Goal: Task Accomplishment & Management: Manage account settings

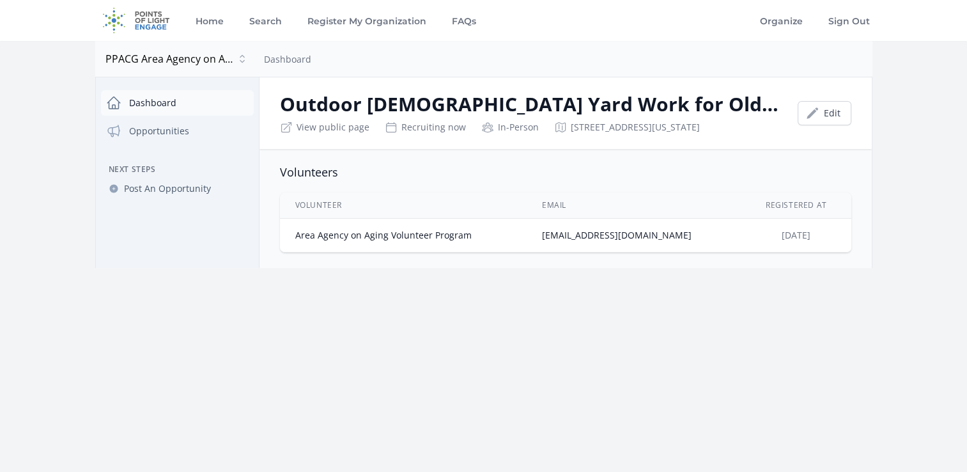
click at [156, 107] on link "Dashboard" at bounding box center [177, 103] width 153 height 26
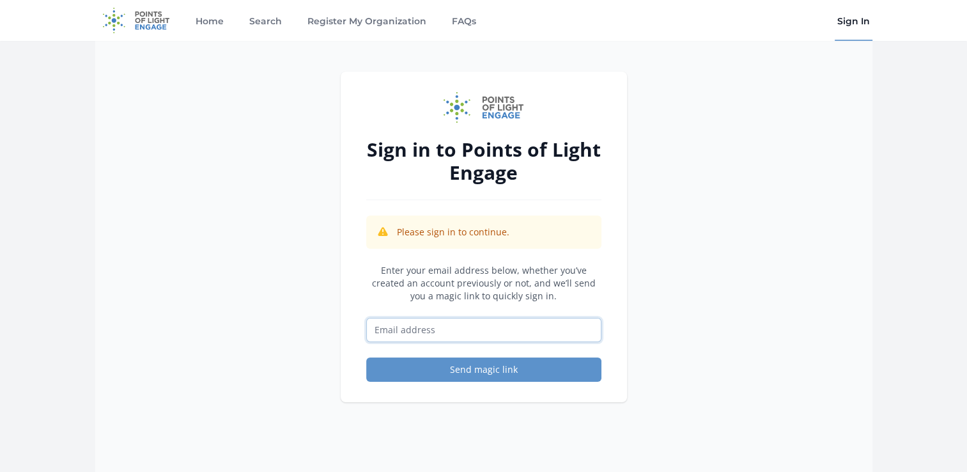
click at [435, 329] on input "Email address" at bounding box center [483, 330] width 235 height 24
click at [496, 327] on input "Email address" at bounding box center [483, 330] width 235 height 24
type input "[EMAIL_ADDRESS][DOMAIN_NAME]"
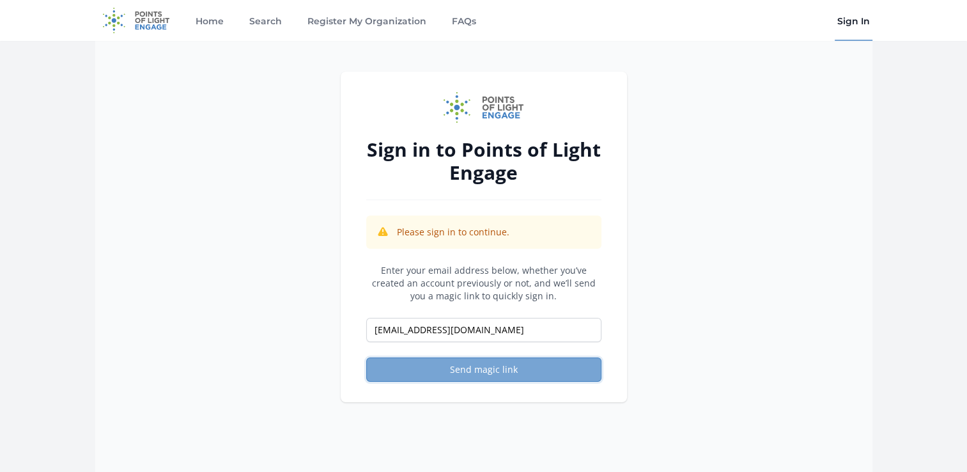
click at [400, 366] on button "Send magic link" at bounding box center [483, 369] width 235 height 24
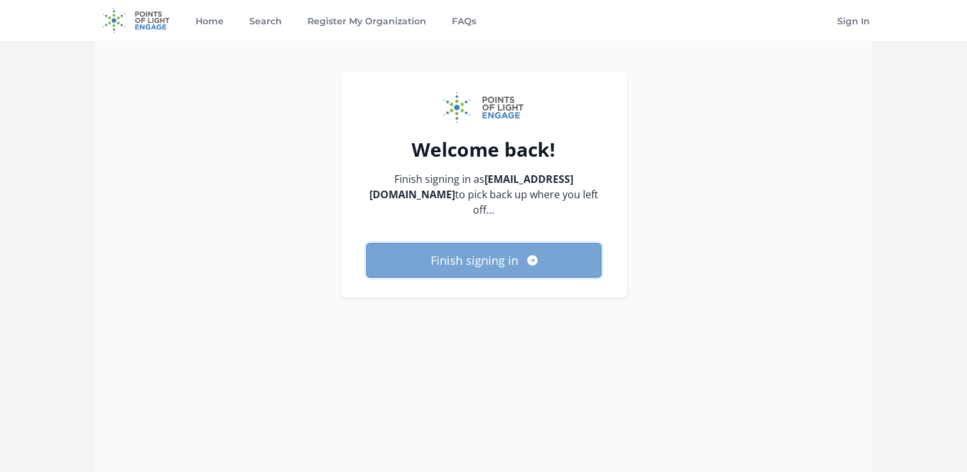
click at [500, 251] on button "Finish signing in" at bounding box center [483, 260] width 235 height 35
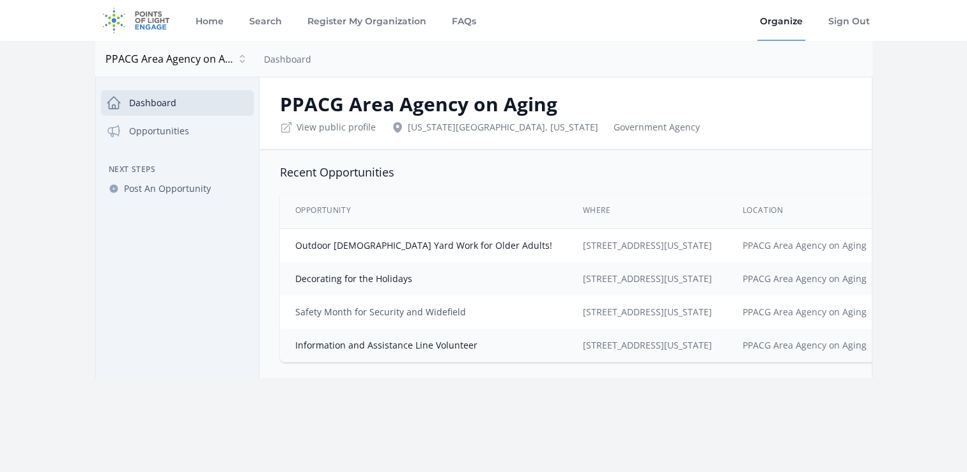
click at [366, 313] on link "Safety Month for Security and Widefield" at bounding box center [380, 312] width 171 height 12
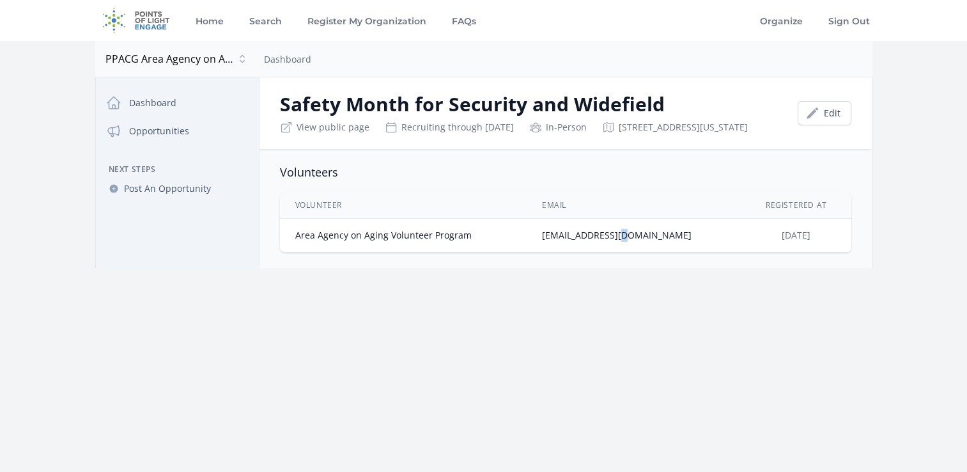
click at [658, 249] on td "dmoncada@ppacg.org" at bounding box center [634, 236] width 215 height 34
drag, startPoint x: 658, startPoint y: 249, endPoint x: 435, endPoint y: 248, distance: 223.7
click at [435, 248] on td "Area Agency on Aging Volunteer Program" at bounding box center [403, 236] width 247 height 34
click at [403, 252] on td "Area Agency on Aging Volunteer Program" at bounding box center [403, 236] width 247 height 34
click at [828, 122] on link "Edit" at bounding box center [825, 113] width 54 height 24
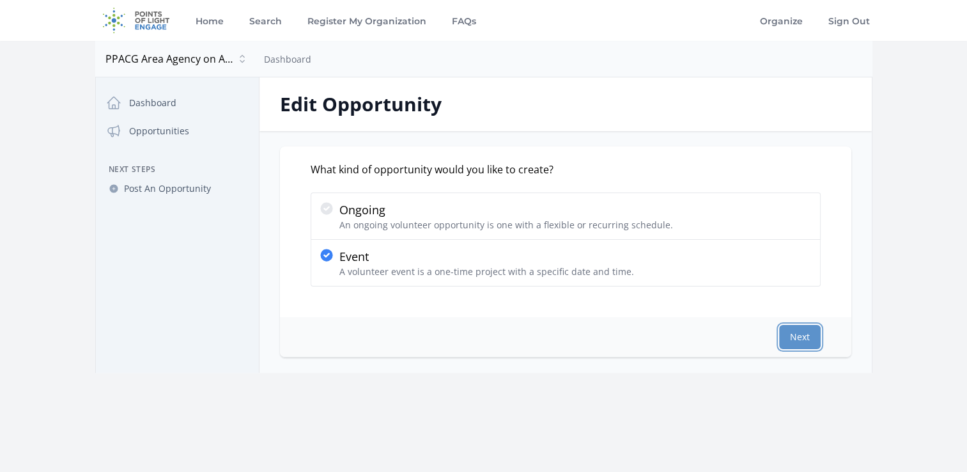
click at [798, 349] on div "Next" at bounding box center [565, 337] width 571 height 40
click at [795, 342] on button "Next" at bounding box center [800, 337] width 42 height 24
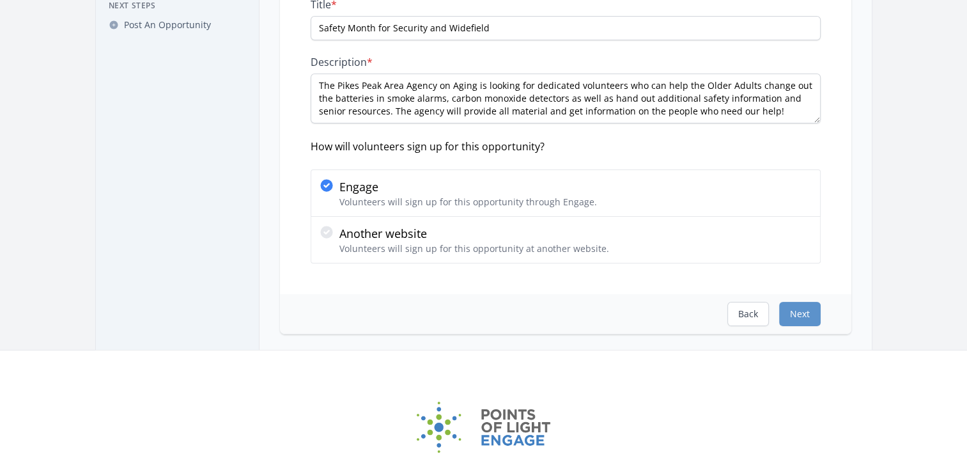
scroll to position [192, 0]
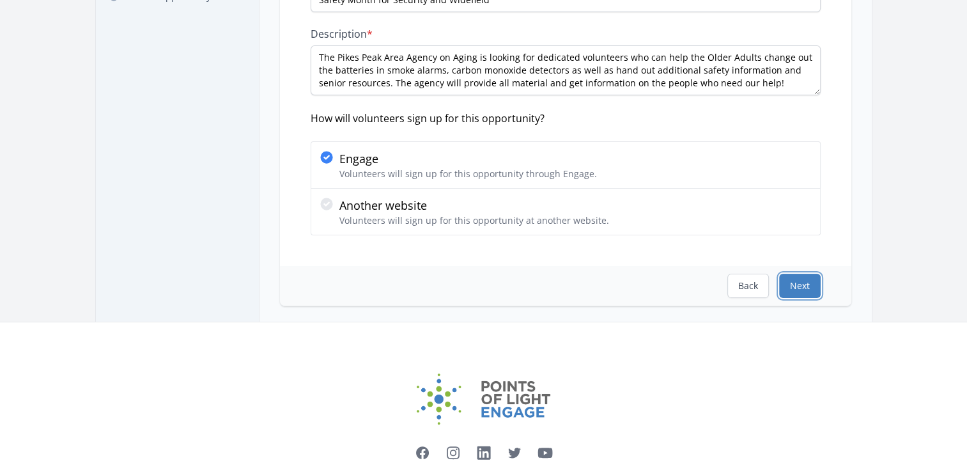
click at [793, 290] on button "Next" at bounding box center [800, 286] width 42 height 24
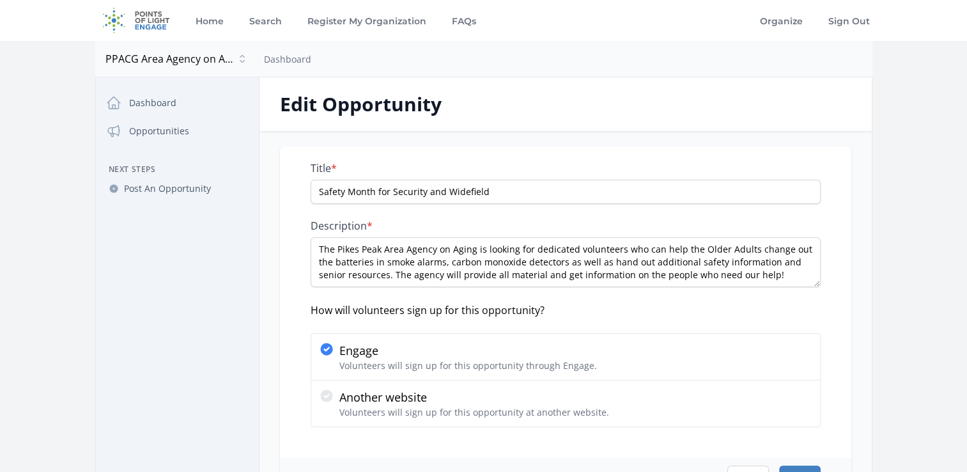
select select "US/Mountain"
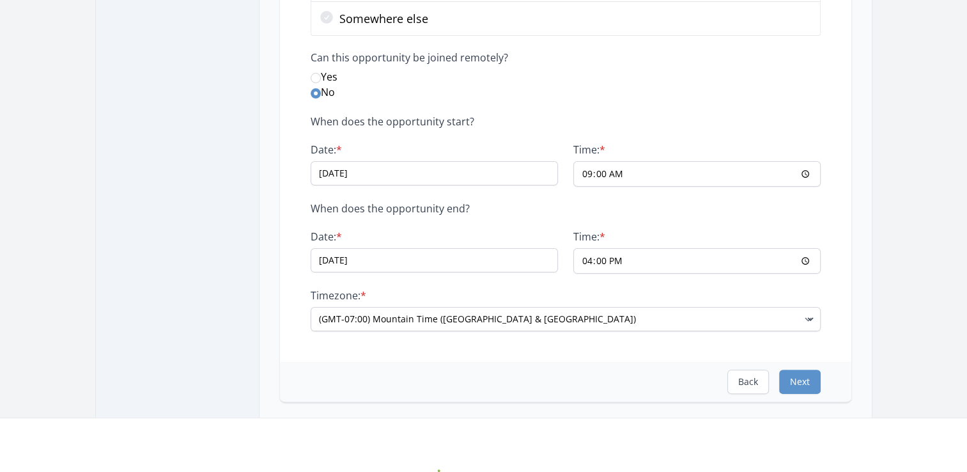
scroll to position [320, 0]
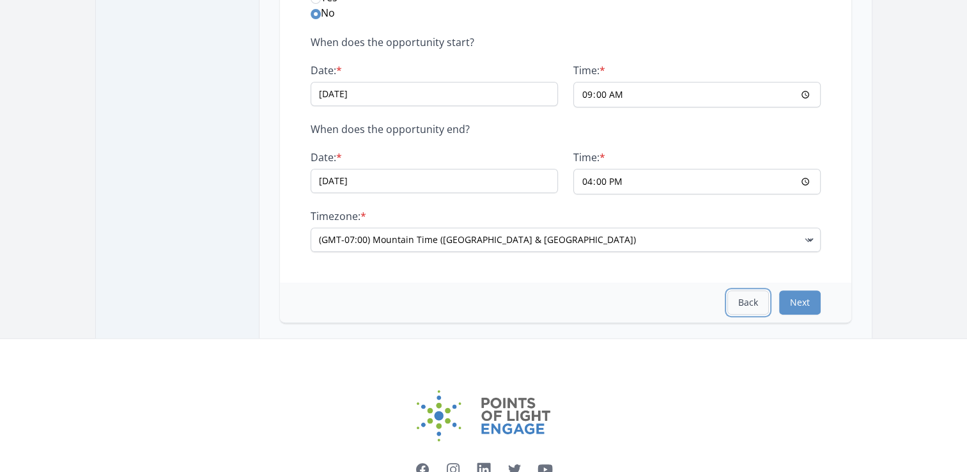
click at [740, 306] on button "Back" at bounding box center [748, 302] width 42 height 24
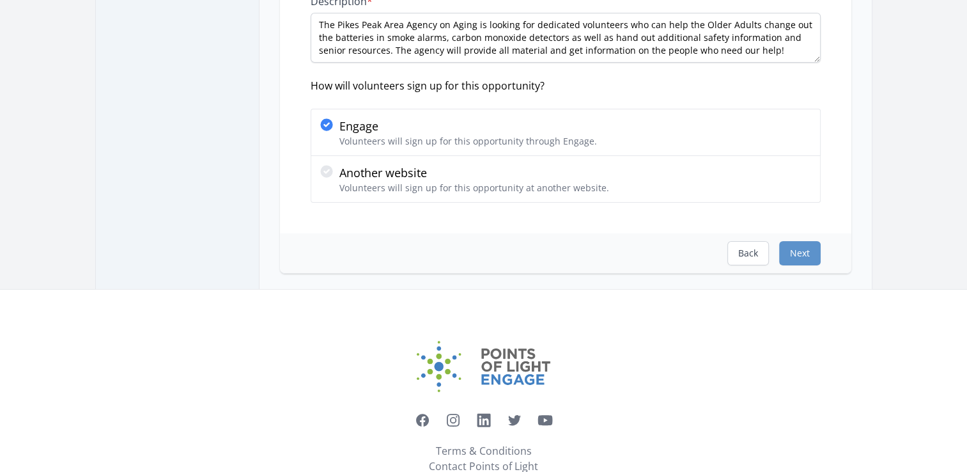
scroll to position [196, 0]
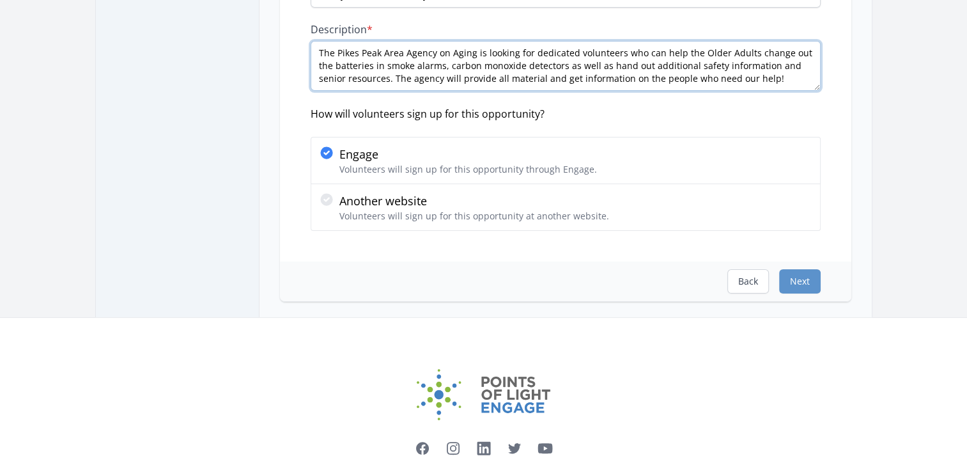
click at [741, 77] on textarea "The Pikes Peak Area Agency on Aging is looking for dedicated volunteers who can…" at bounding box center [566, 66] width 510 height 50
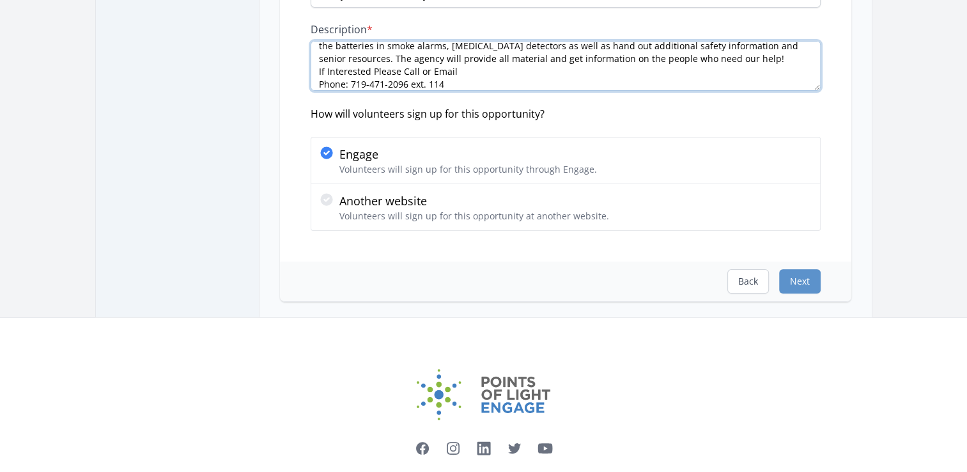
scroll to position [33, 0]
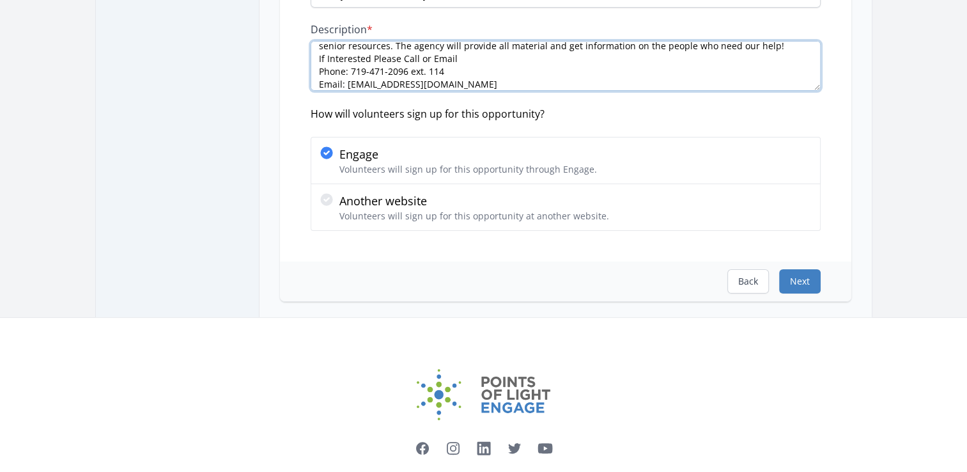
type textarea "The Pikes Peak Area Agency on Aging is looking for dedicated volunteers who can…"
click at [807, 277] on button "Next" at bounding box center [800, 281] width 42 height 24
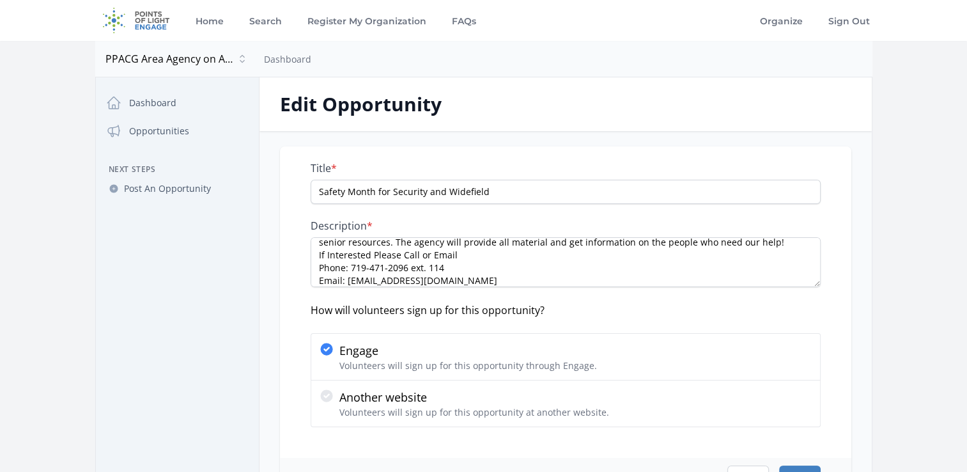
select select "US/Mountain"
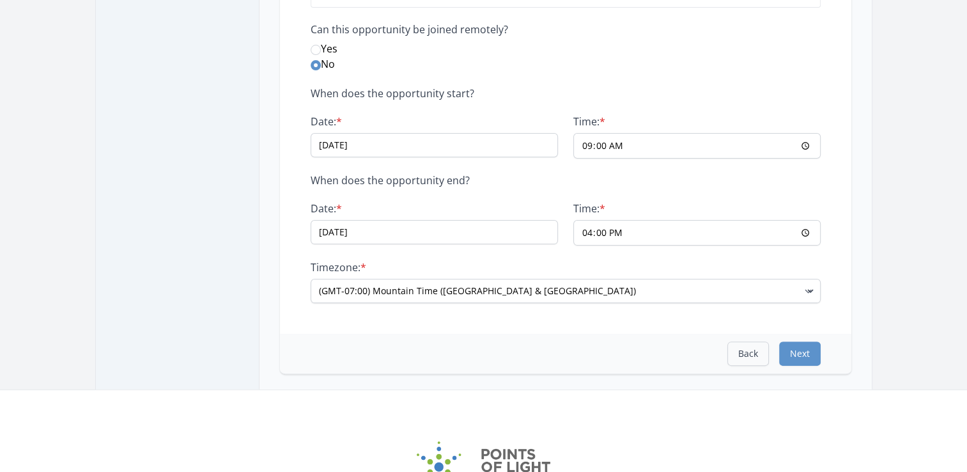
scroll to position [384, 0]
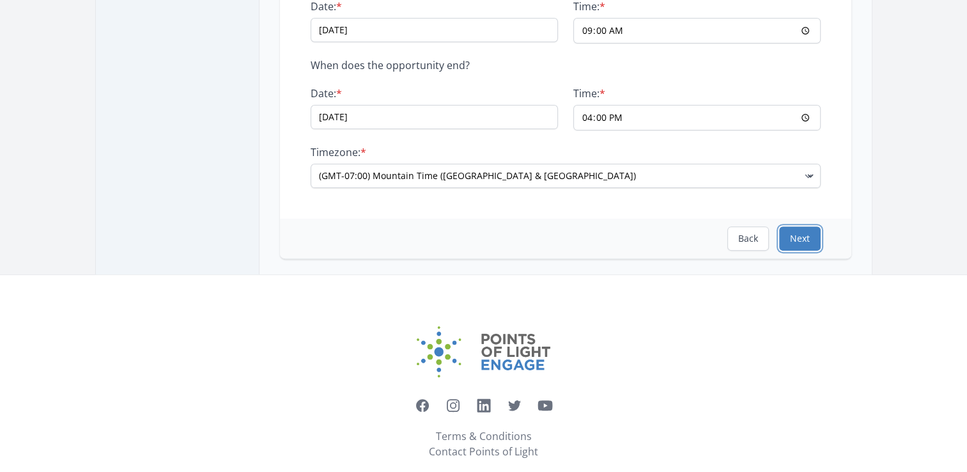
click at [818, 232] on button "Next" at bounding box center [800, 238] width 42 height 24
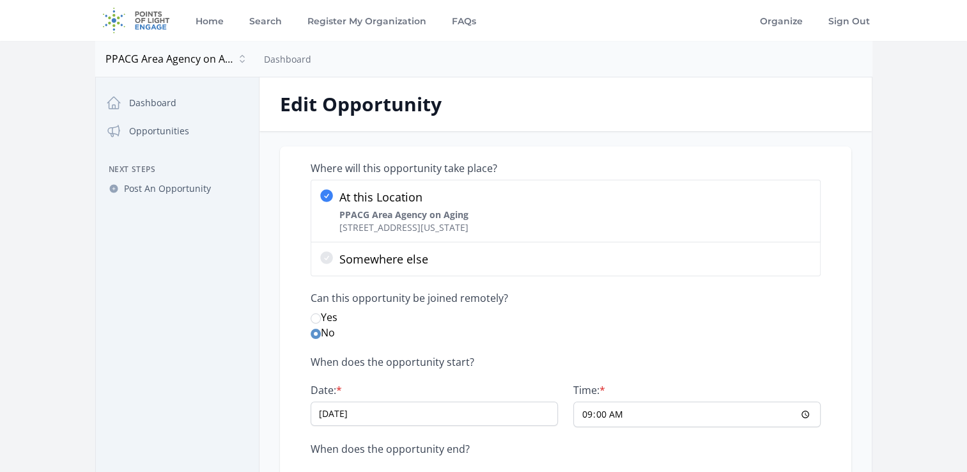
select select "Minimum Age 18"
select select "Driving"
select select "Seniors"
select select "Partnerships"
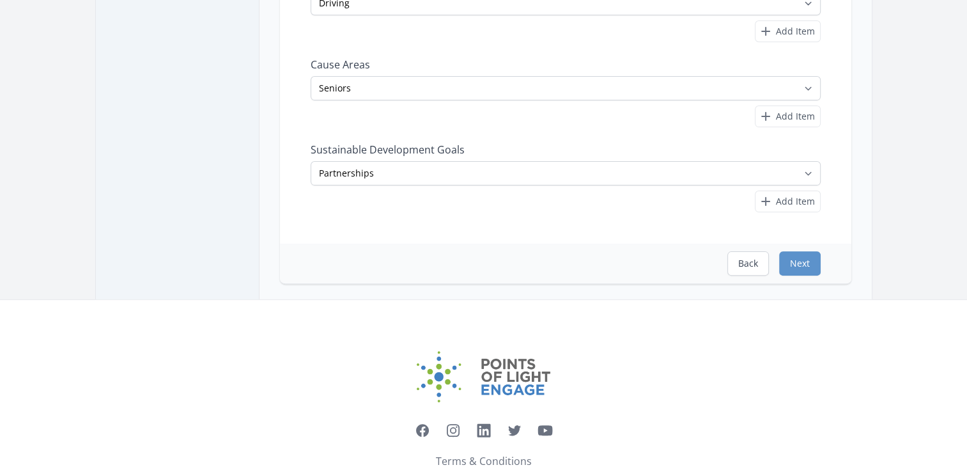
scroll to position [384, 0]
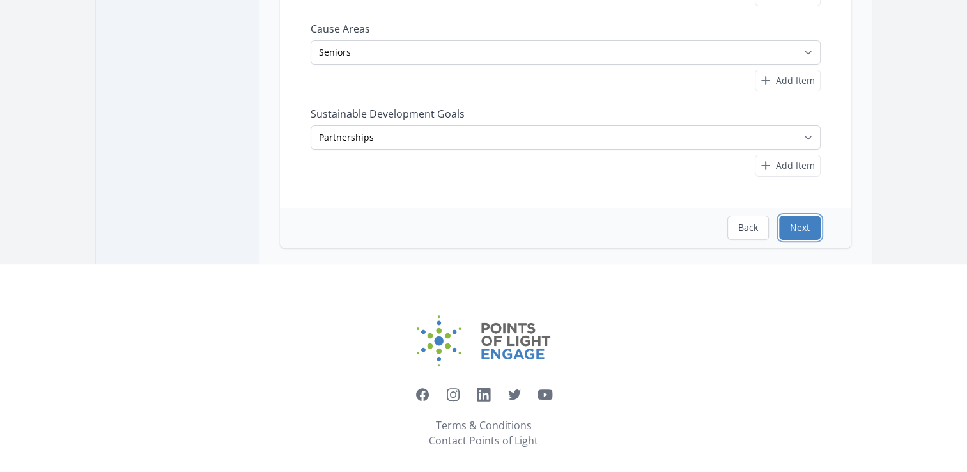
click at [801, 228] on button "Next" at bounding box center [800, 227] width 42 height 24
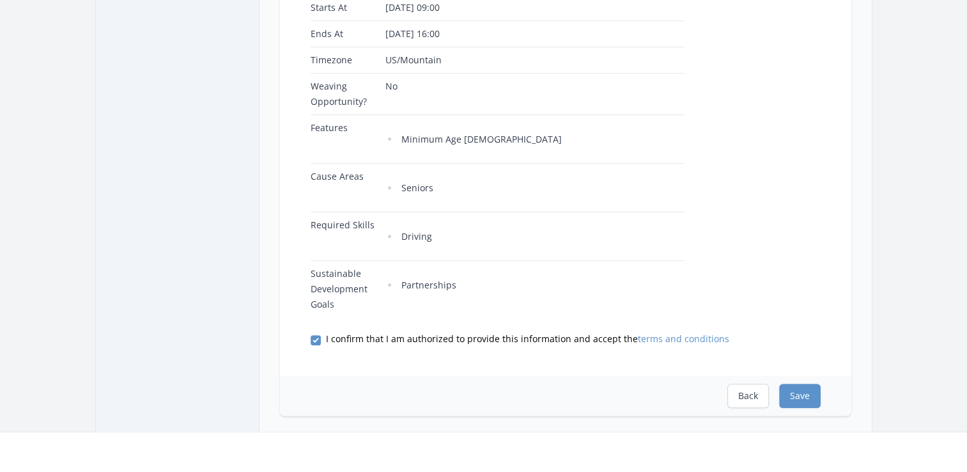
scroll to position [511, 0]
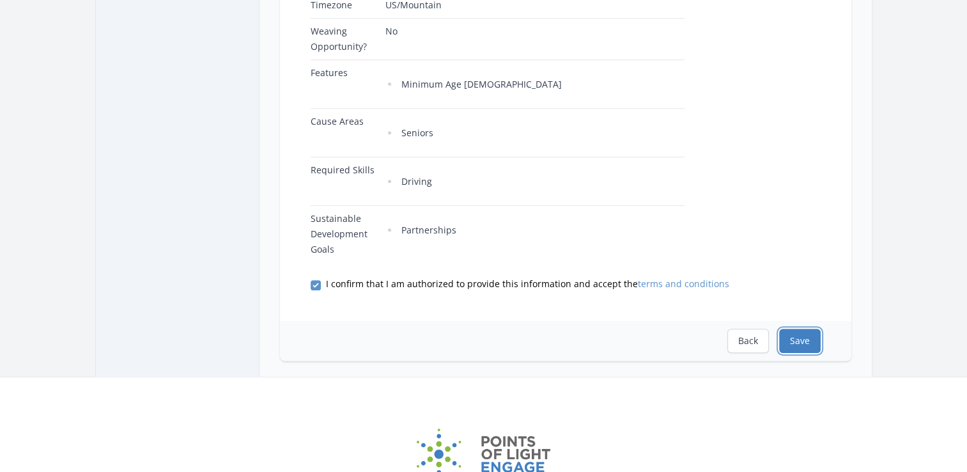
click at [809, 331] on button "Save" at bounding box center [800, 341] width 42 height 24
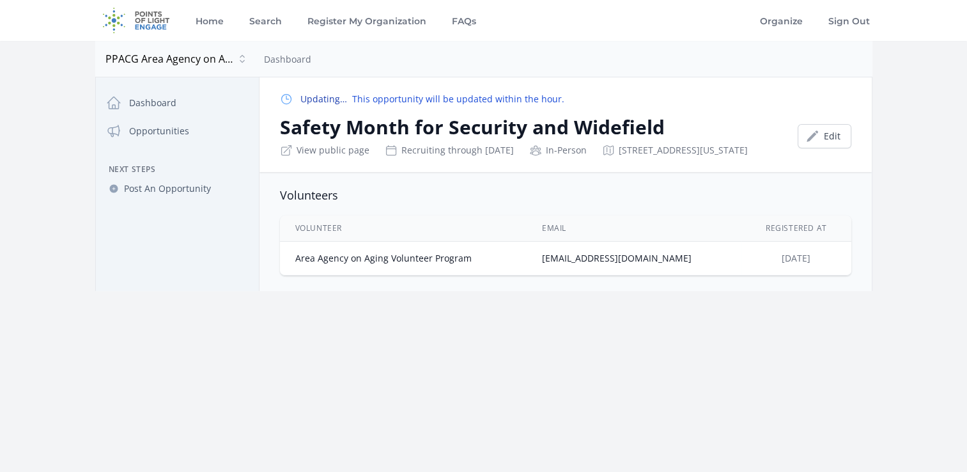
click at [334, 275] on td "Area Agency on Aging Volunteer Program" at bounding box center [403, 259] width 247 height 34
click at [115, 104] on icon at bounding box center [113, 102] width 15 height 15
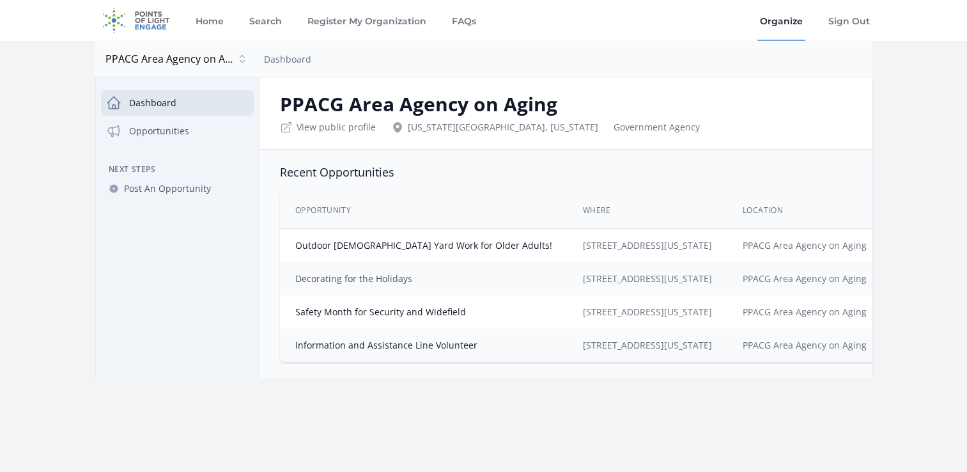
click at [380, 281] on link "Decorating for the Holidays" at bounding box center [353, 278] width 117 height 12
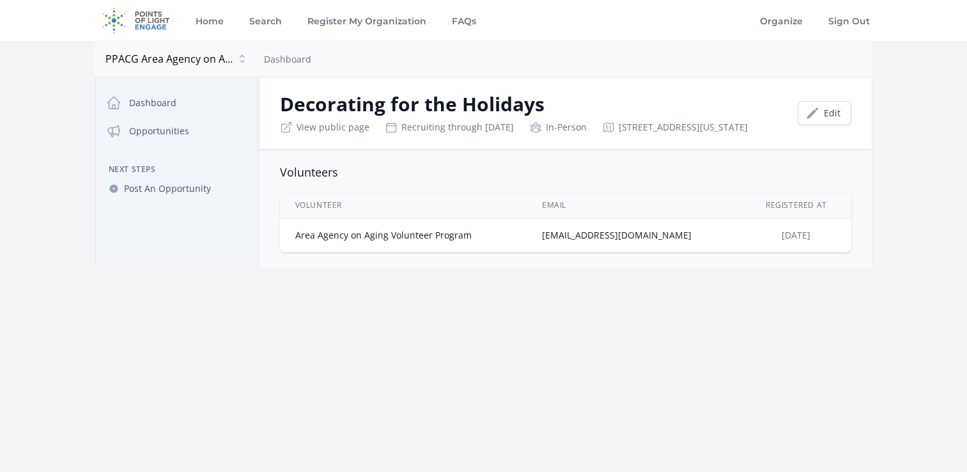
click at [664, 252] on td "[EMAIL_ADDRESS][DOMAIN_NAME]" at bounding box center [634, 236] width 215 height 34
click at [415, 252] on td "Area Agency on Aging Volunteer Program" at bounding box center [403, 236] width 247 height 34
drag, startPoint x: 415, startPoint y: 262, endPoint x: 373, endPoint y: 262, distance: 41.5
click at [373, 252] on td "Area Agency on Aging Volunteer Program" at bounding box center [403, 236] width 247 height 34
drag, startPoint x: 373, startPoint y: 262, endPoint x: 338, endPoint y: 262, distance: 35.8
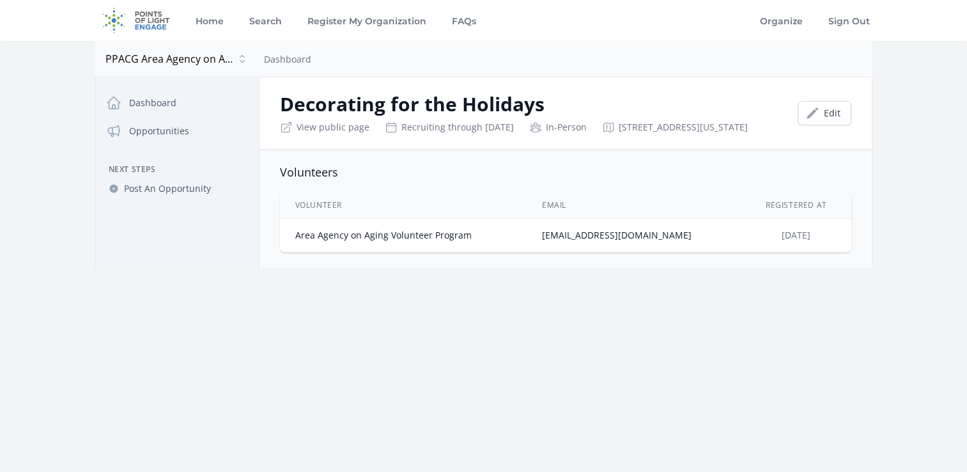
click at [338, 252] on td "Area Agency on Aging Volunteer Program" at bounding box center [403, 236] width 247 height 34
click at [830, 123] on link "Edit" at bounding box center [825, 113] width 54 height 24
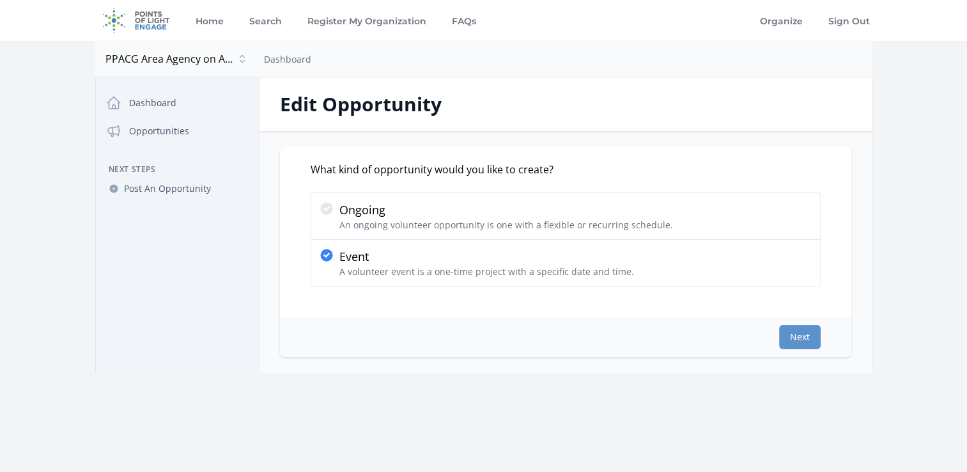
click at [823, 336] on div "Next" at bounding box center [565, 337] width 571 height 40
click at [816, 336] on button "Next" at bounding box center [800, 337] width 42 height 24
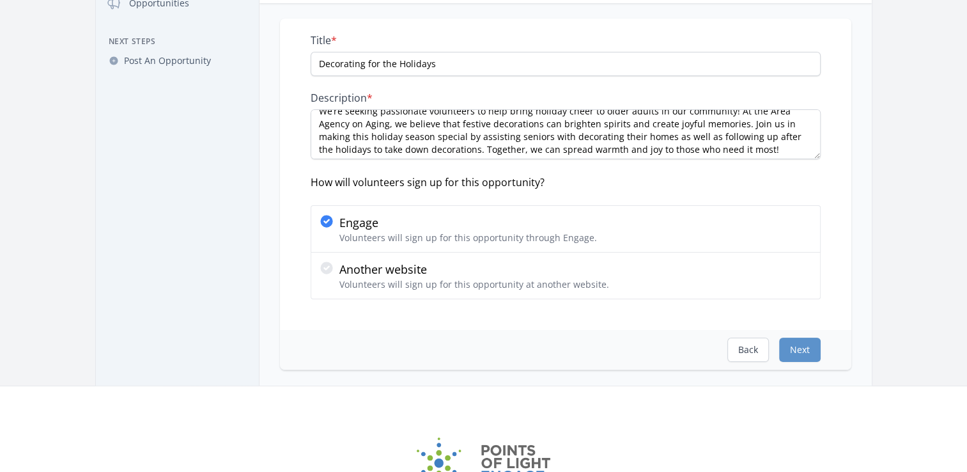
scroll to position [13, 0]
click at [786, 151] on textarea "We’re seeking passionate volunteers to help bring holiday cheer to older adults…" at bounding box center [566, 134] width 510 height 50
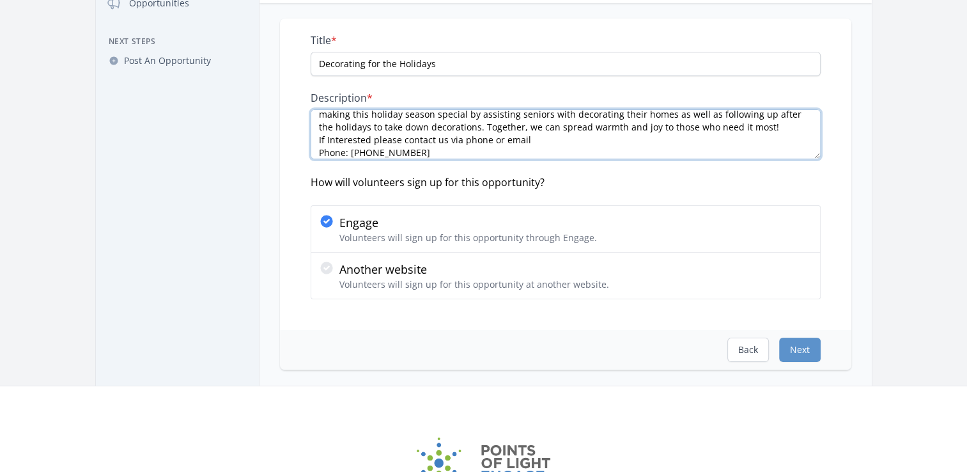
scroll to position [45, 0]
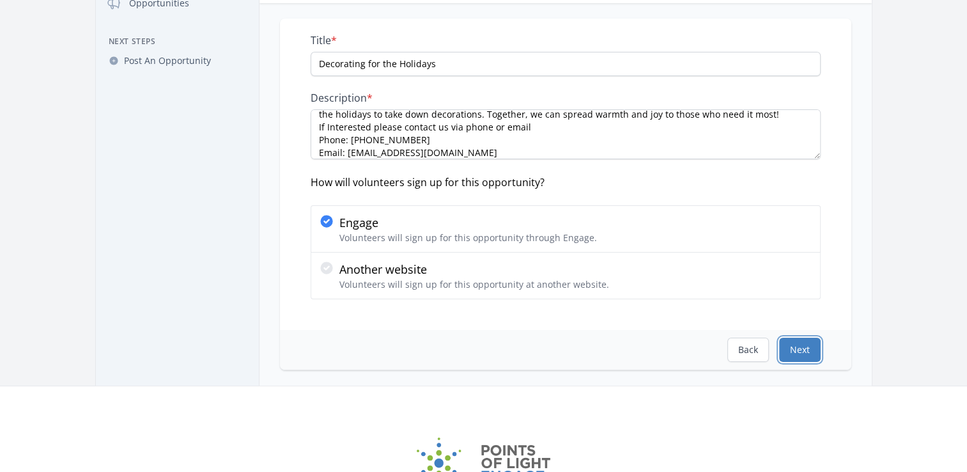
click at [804, 339] on button "Next" at bounding box center [800, 350] width 42 height 24
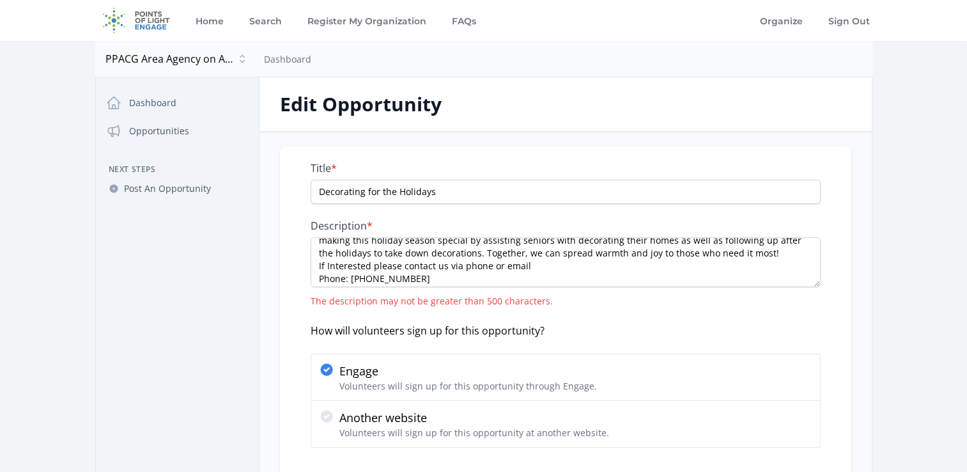
scroll to position [51, 0]
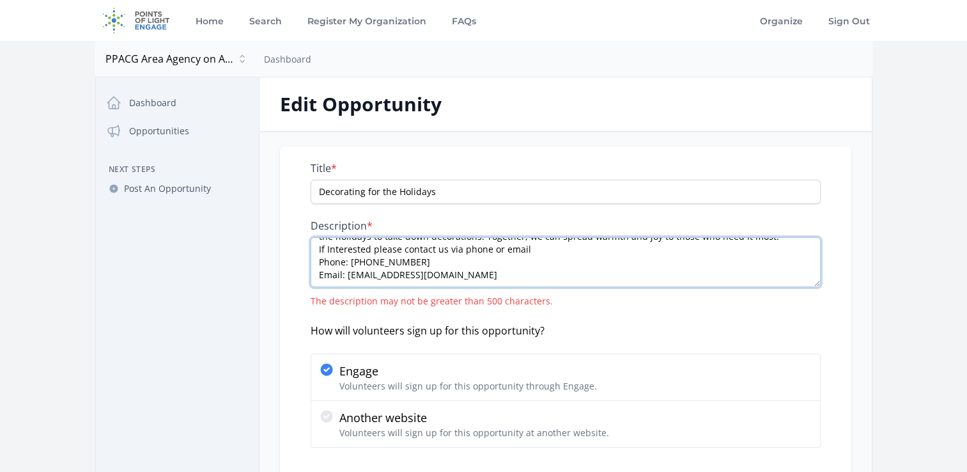
click at [520, 270] on textarea "We’re seeking passionate volunteers to help bring holiday cheer to older adults…" at bounding box center [566, 262] width 510 height 50
click at [424, 262] on textarea "We’re seeking passionate volunteers to help bring holiday cheer to older adults…" at bounding box center [566, 262] width 510 height 50
click at [422, 264] on textarea "We’re seeking passionate volunteers to help bring holiday cheer to older adults…" at bounding box center [566, 262] width 510 height 50
click at [320, 261] on textarea "We’re seeking passionate volunteers to help bring holiday cheer to older adults…" at bounding box center [566, 262] width 510 height 50
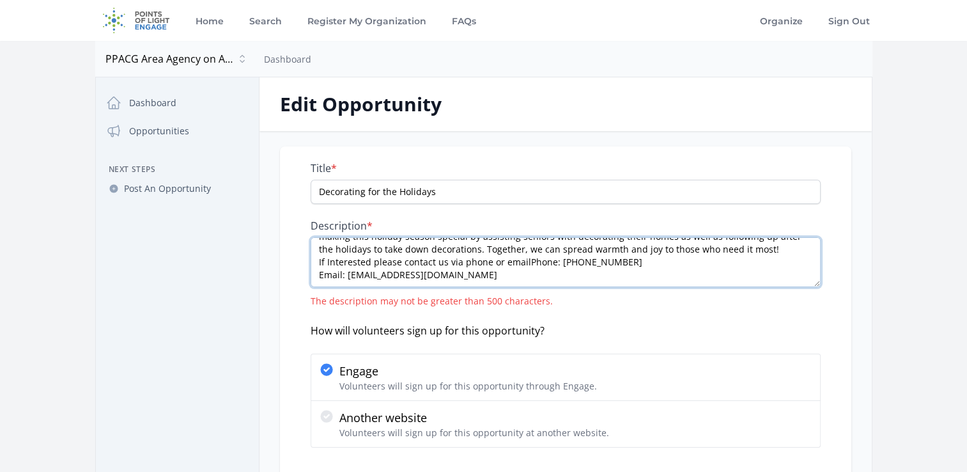
scroll to position [38, 0]
click at [318, 275] on textarea "We’re seeking passionate volunteers to help bring holiday cheer to older adults…" at bounding box center [566, 262] width 510 height 50
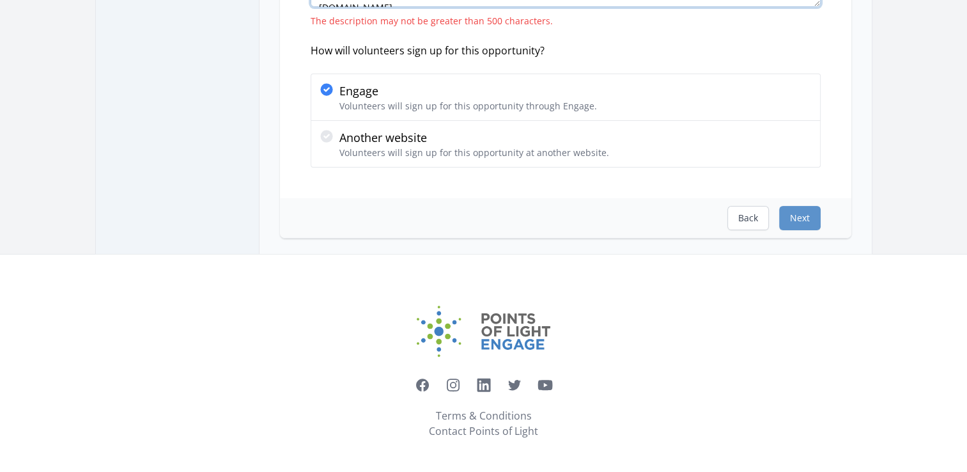
scroll to position [281, 0]
click at [811, 223] on button "Next" at bounding box center [800, 217] width 42 height 24
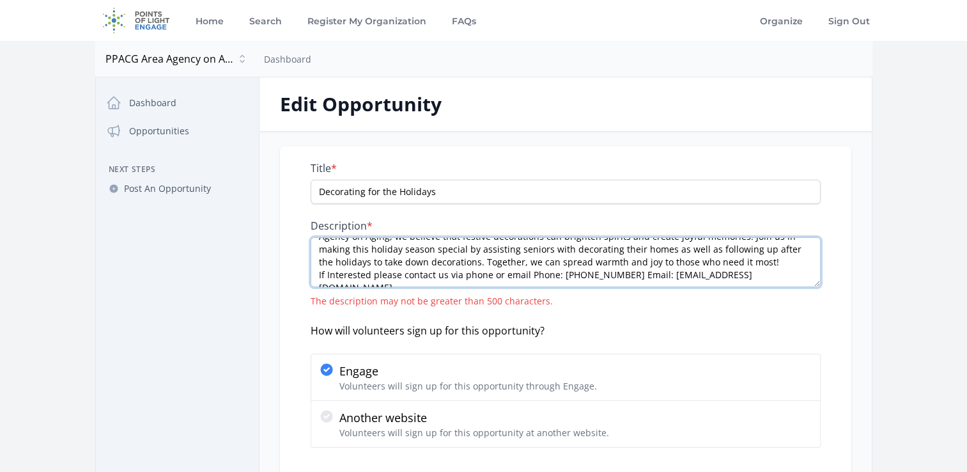
drag, startPoint x: 524, startPoint y: 274, endPoint x: 448, endPoint y: 279, distance: 76.2
click at [448, 279] on textarea "We’re seeking passionate volunteers to help bring holiday cheer to older adults…" at bounding box center [566, 262] width 510 height 50
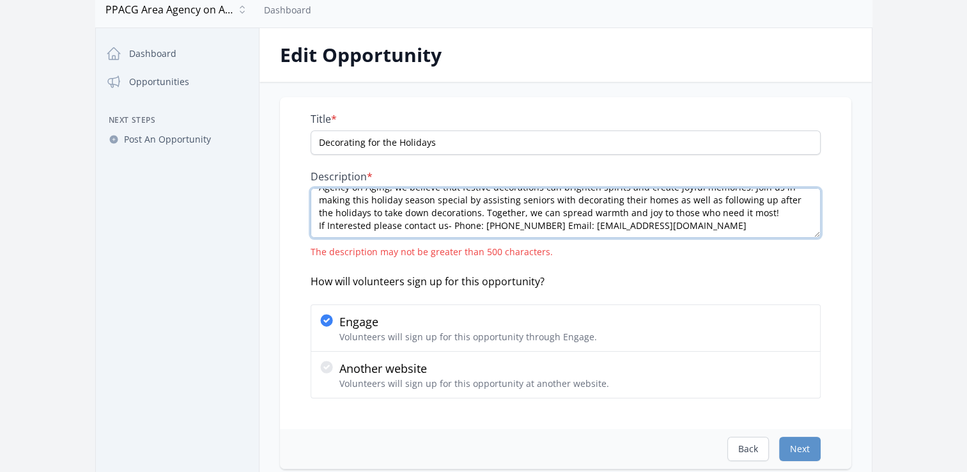
scroll to position [128, 0]
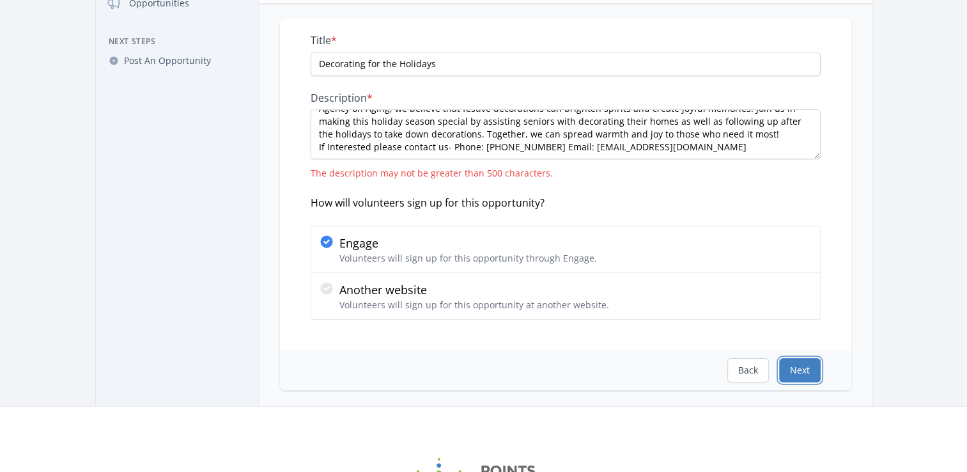
click at [795, 364] on button "Next" at bounding box center [800, 370] width 42 height 24
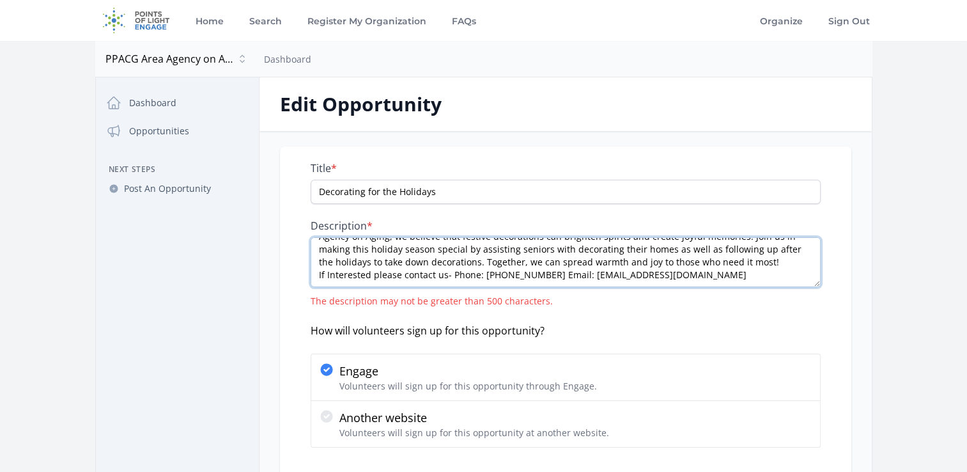
click at [555, 276] on textarea "We’re seeking passionate volunteers to help bring holiday cheer to older adults…" at bounding box center [566, 262] width 510 height 50
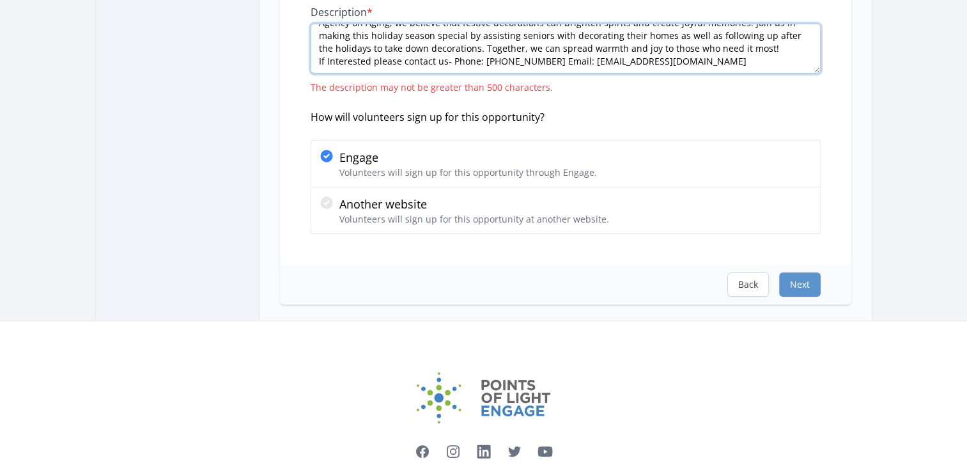
scroll to position [256, 0]
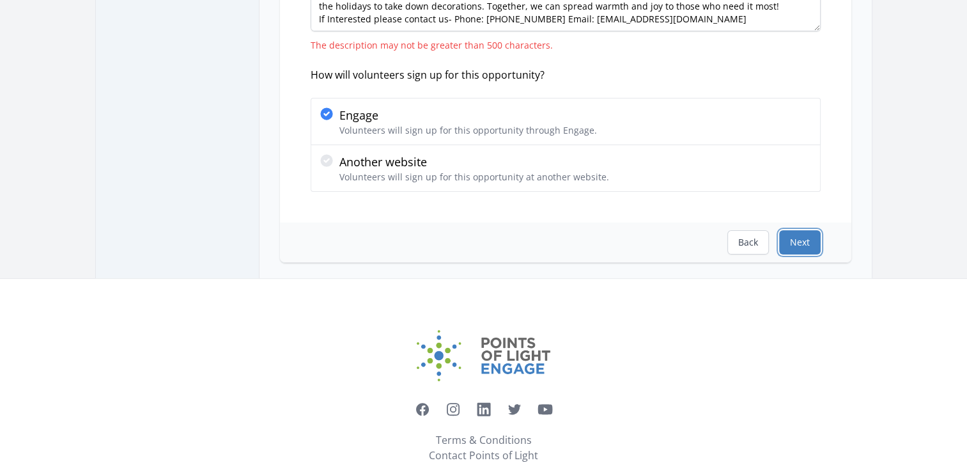
click at [808, 243] on button "Next" at bounding box center [800, 242] width 42 height 24
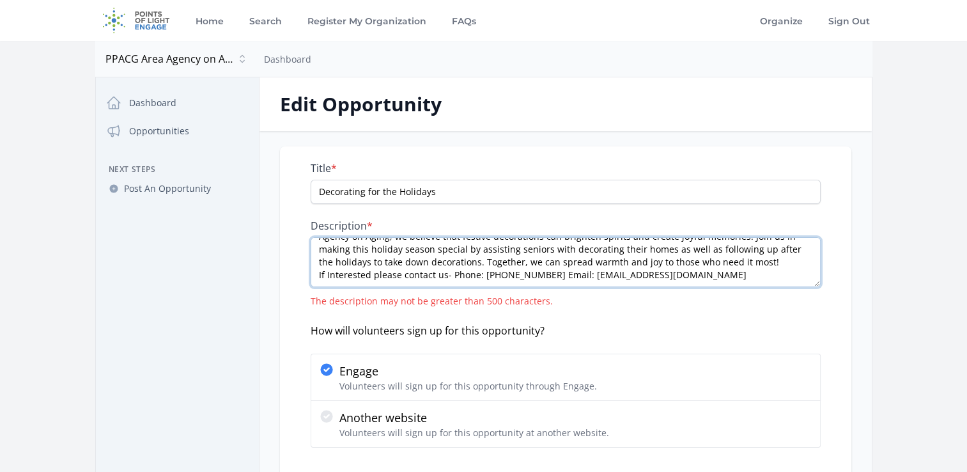
click at [447, 275] on textarea "We’re seeking passionate volunteers to help bring holiday cheer to older adults…" at bounding box center [566, 262] width 510 height 50
click at [396, 276] on textarea "We’re seeking passionate volunteers to help bring holiday cheer to older adults…" at bounding box center [566, 262] width 510 height 50
drag, startPoint x: 412, startPoint y: 275, endPoint x: 318, endPoint y: 277, distance: 94.0
click at [325, 277] on textarea "We’re seeking passionate volunteers to help bring holiday cheer to older adults…" at bounding box center [566, 262] width 510 height 50
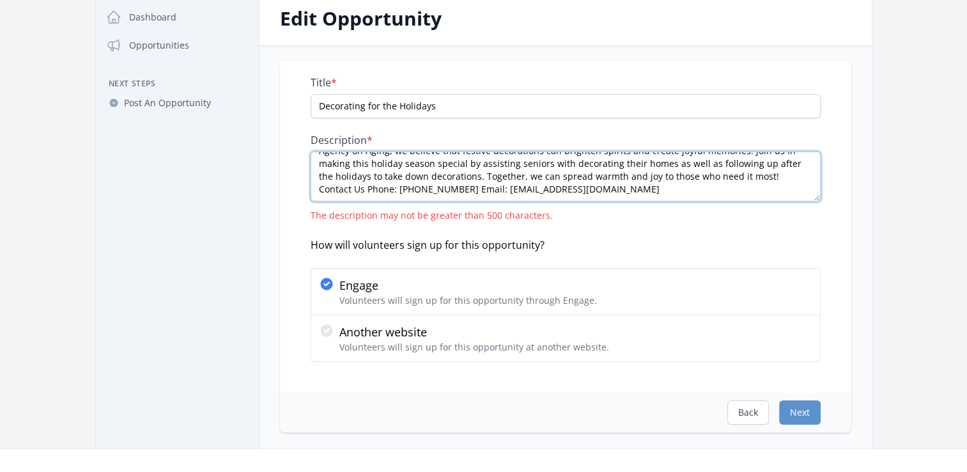
scroll to position [192, 0]
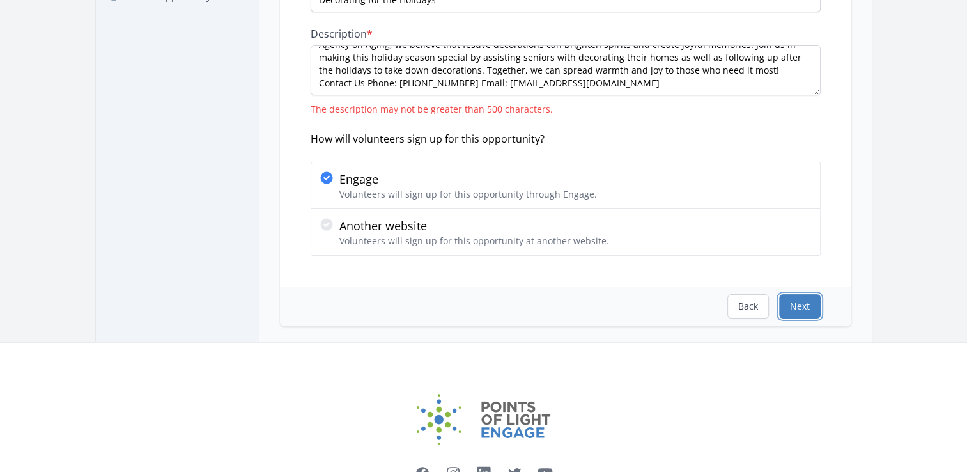
click at [797, 311] on button "Next" at bounding box center [800, 306] width 42 height 24
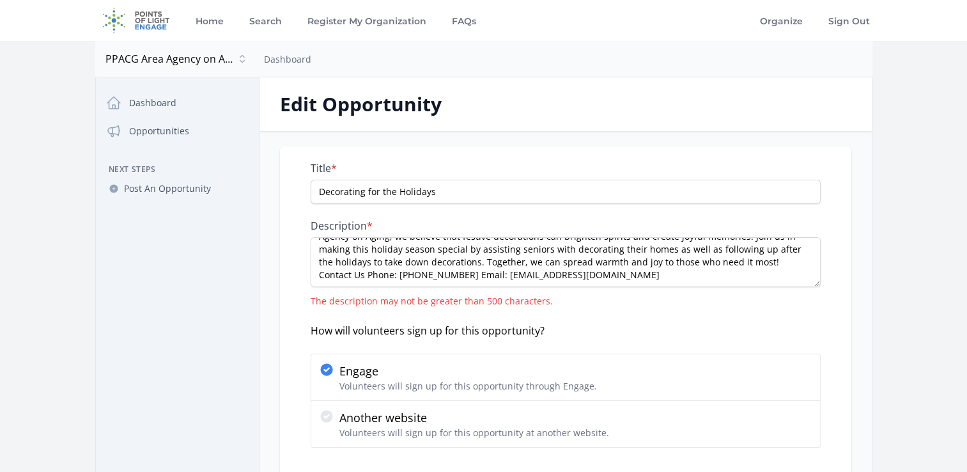
scroll to position [0, 0]
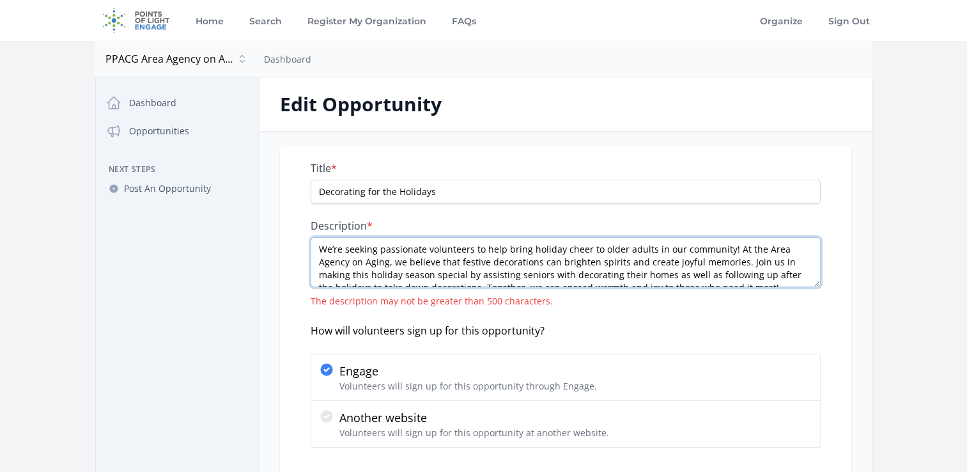
click at [582, 274] on textarea "We’re seeking passionate volunteers to help bring holiday cheer to older adults…" at bounding box center [566, 262] width 510 height 50
click at [582, 273] on textarea "We’re seeking passionate volunteers to help bring holiday cheer to older adults…" at bounding box center [566, 262] width 510 height 50
click at [733, 262] on textarea "We’re seeking passionate volunteers to help bring holiday cheer to older adults…" at bounding box center [566, 262] width 510 height 50
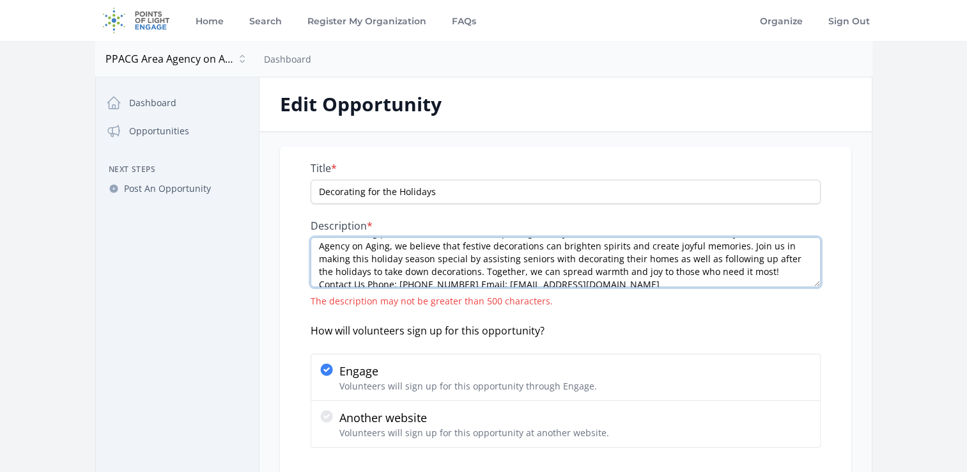
scroll to position [26, 0]
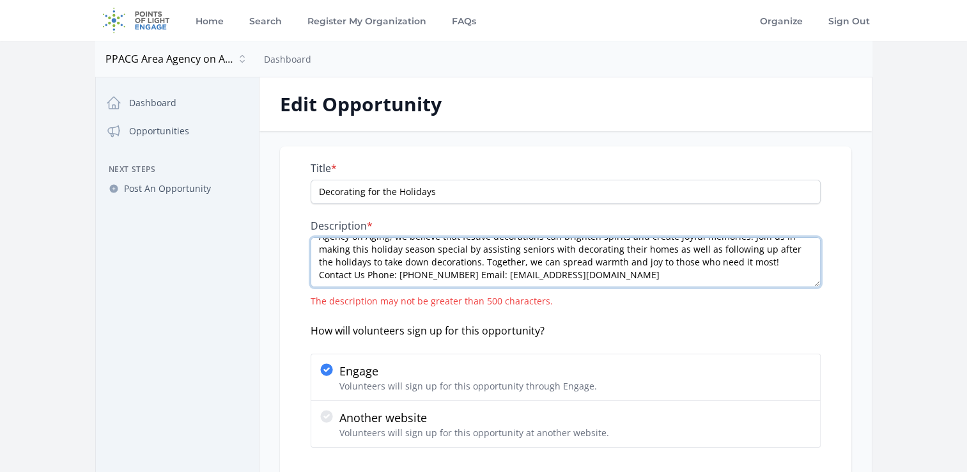
click at [694, 279] on textarea "We’re seeking passionate volunteers to help bring holiday cheer to older adults…" at bounding box center [566, 262] width 510 height 50
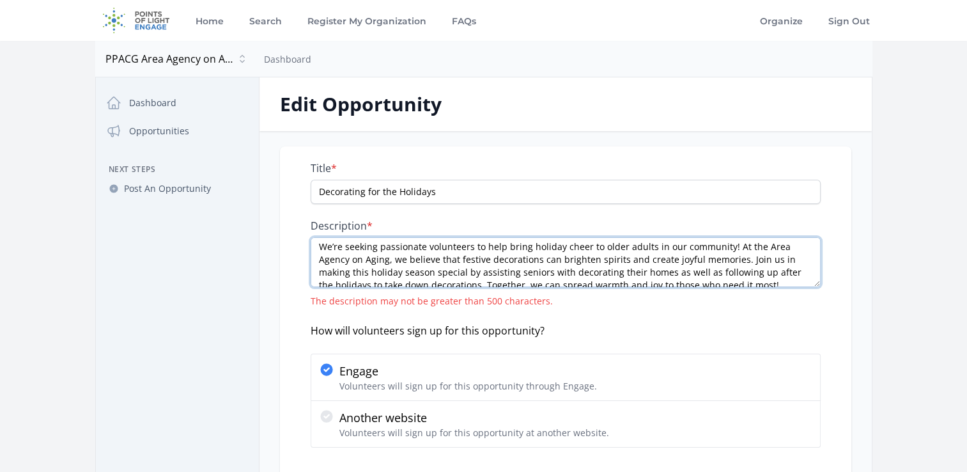
scroll to position [0, 0]
drag, startPoint x: 637, startPoint y: 276, endPoint x: 311, endPoint y: 239, distance: 328.7
click at [311, 239] on textarea "We’re seeking passionate volunteers to help bring holiday cheer to older adults…" at bounding box center [566, 262] width 510 height 50
paste textarea "Contact Us Phone:719-471-2096 ext114 Email:dmoncada@ppacg.org"
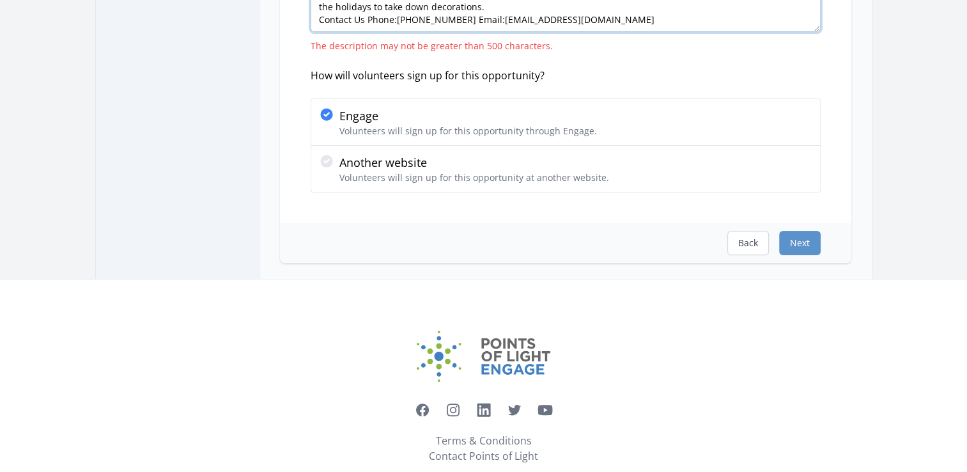
scroll to position [256, 0]
type textarea "We’re seeking passionate volunteers to help bring holiday cheer to older adults…"
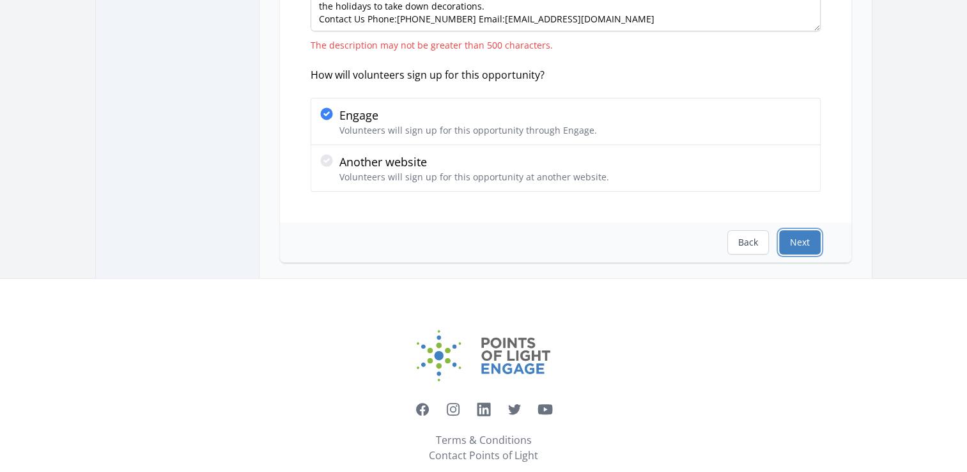
drag, startPoint x: 811, startPoint y: 243, endPoint x: 818, endPoint y: 242, distance: 7.1
click at [812, 243] on button "Next" at bounding box center [800, 242] width 42 height 24
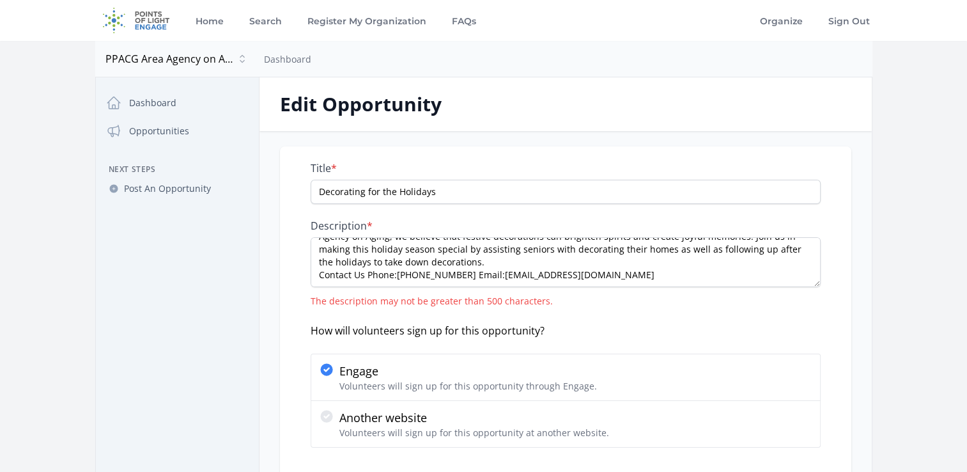
select select "US/Mountain"
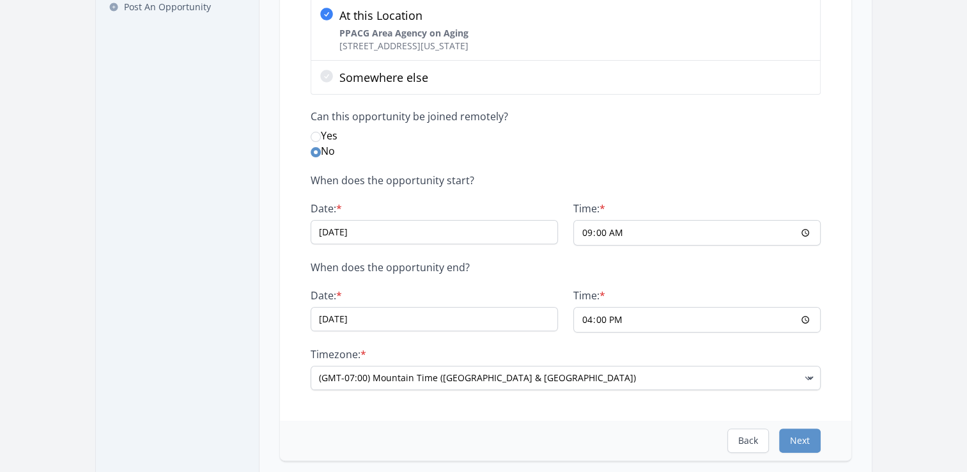
scroll to position [192, 0]
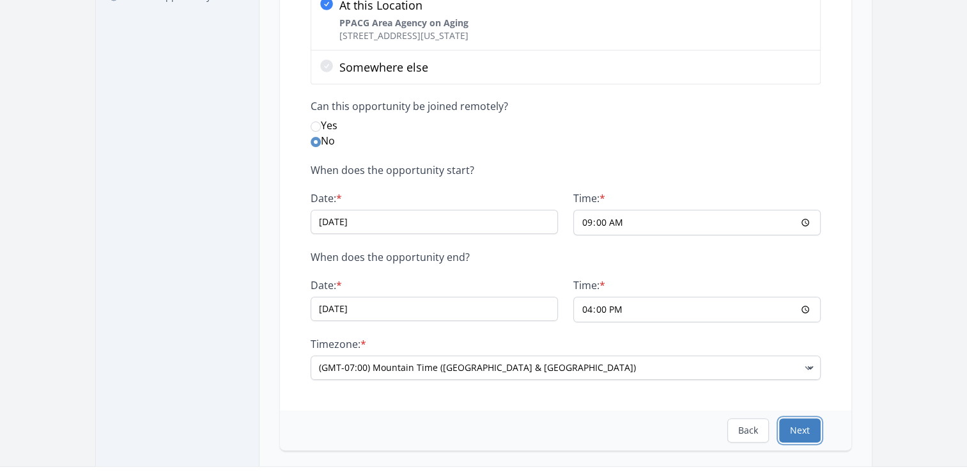
click at [793, 427] on button "Next" at bounding box center [800, 430] width 42 height 24
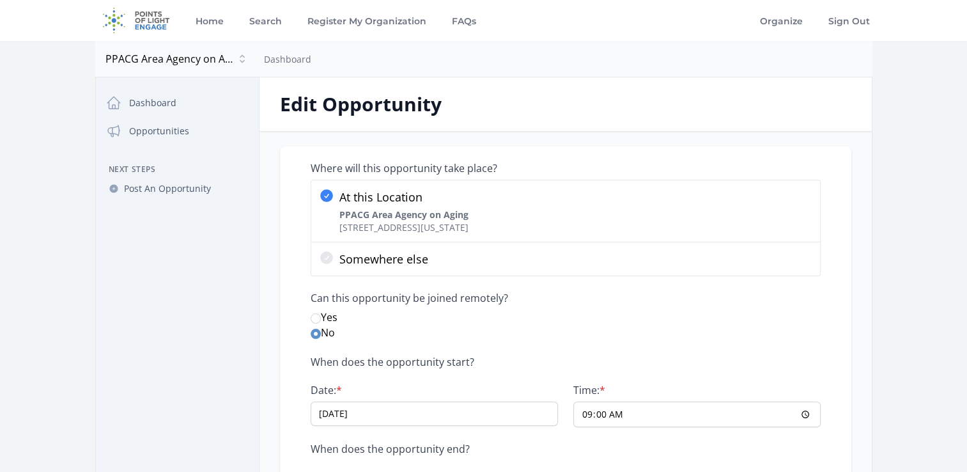
select select "Good for Families"
select select "Good for Groups"
select select "Seniors"
select select "Good Health and Well-Being"
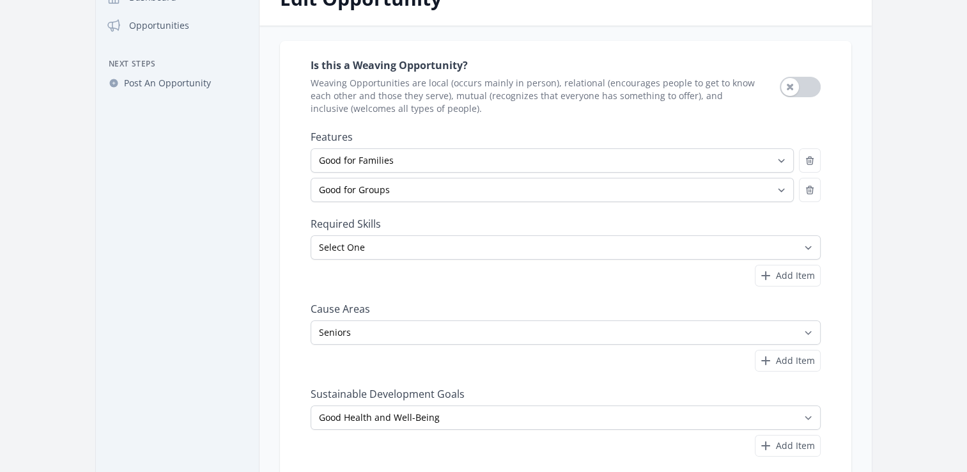
scroll to position [256, 0]
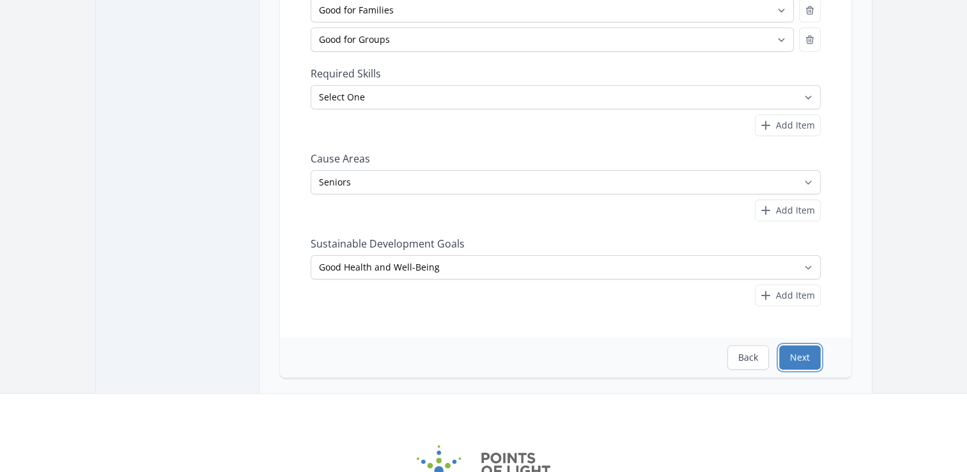
click at [804, 354] on button "Next" at bounding box center [800, 357] width 42 height 24
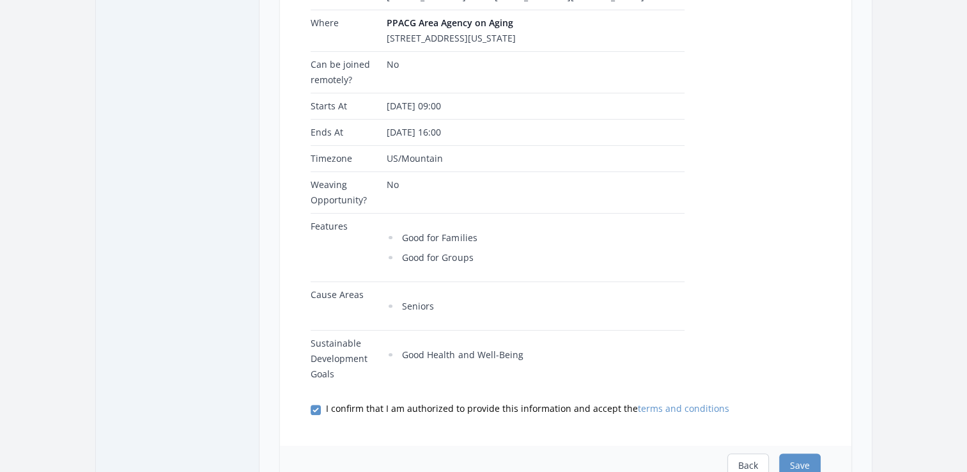
scroll to position [447, 0]
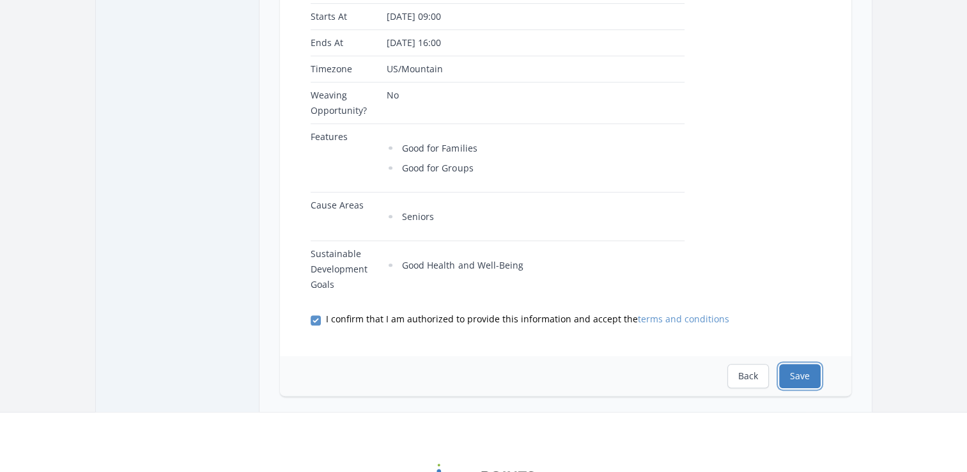
click at [811, 375] on button "Save" at bounding box center [800, 376] width 42 height 24
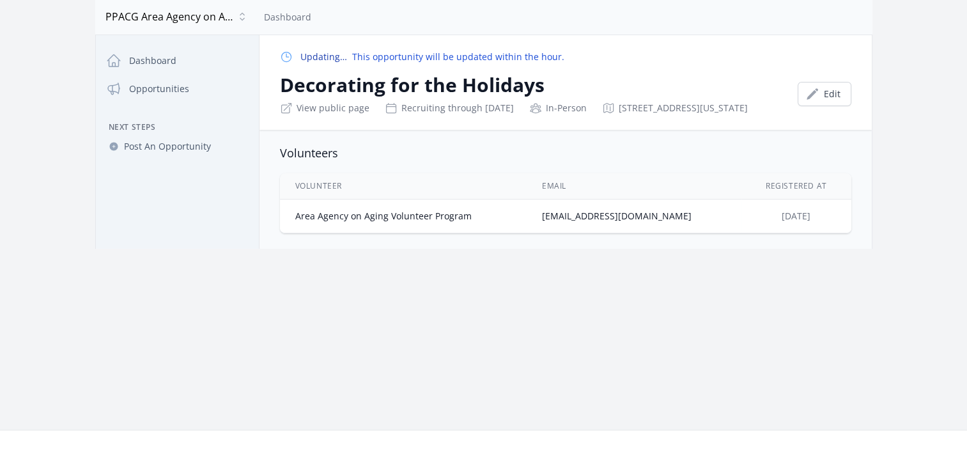
scroll to position [64, 0]
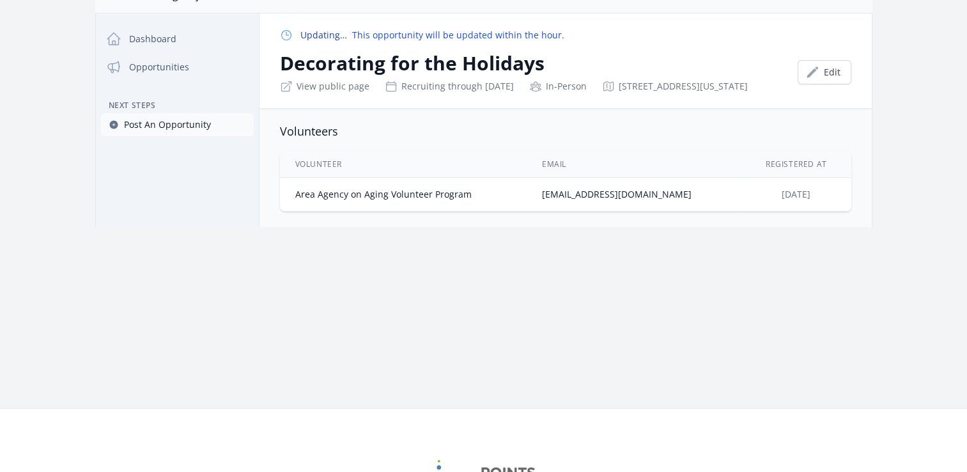
click at [135, 127] on span "Post An Opportunity" at bounding box center [167, 124] width 87 height 13
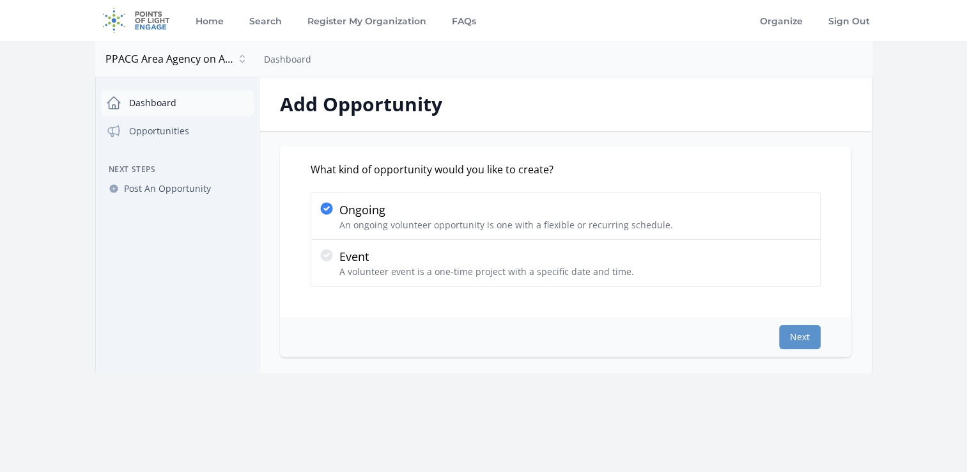
click at [151, 104] on link "Dashboard" at bounding box center [177, 103] width 153 height 26
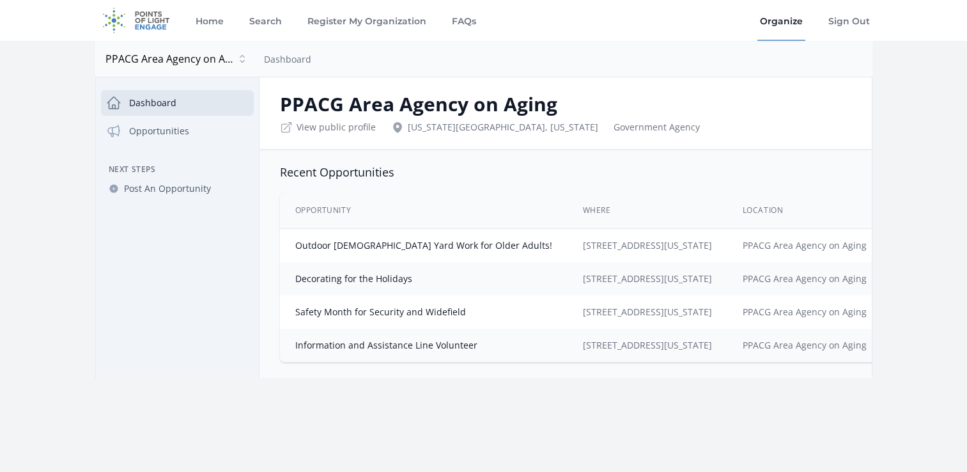
scroll to position [0, 61]
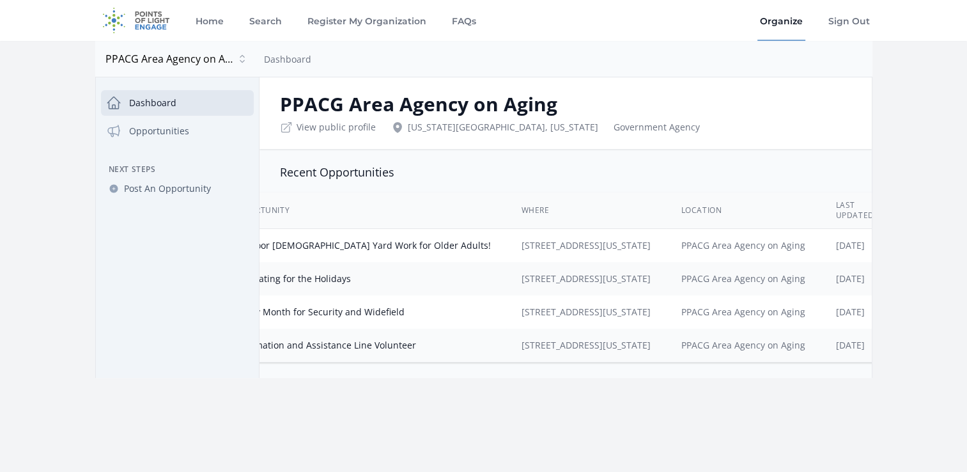
click at [309, 254] on td "Outdoor [DEMOGRAPHIC_DATA] Yard Work for Older Adults!" at bounding box center [363, 246] width 288 height 34
click at [311, 248] on link "Outdoor [DEMOGRAPHIC_DATA] Yard Work for Older Adults!" at bounding box center [362, 245] width 257 height 12
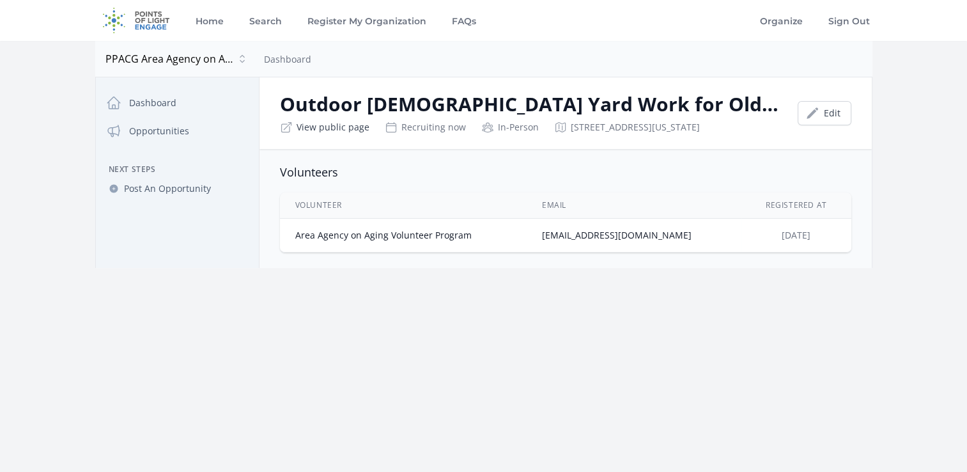
click at [319, 127] on link "View public page" at bounding box center [333, 127] width 73 height 13
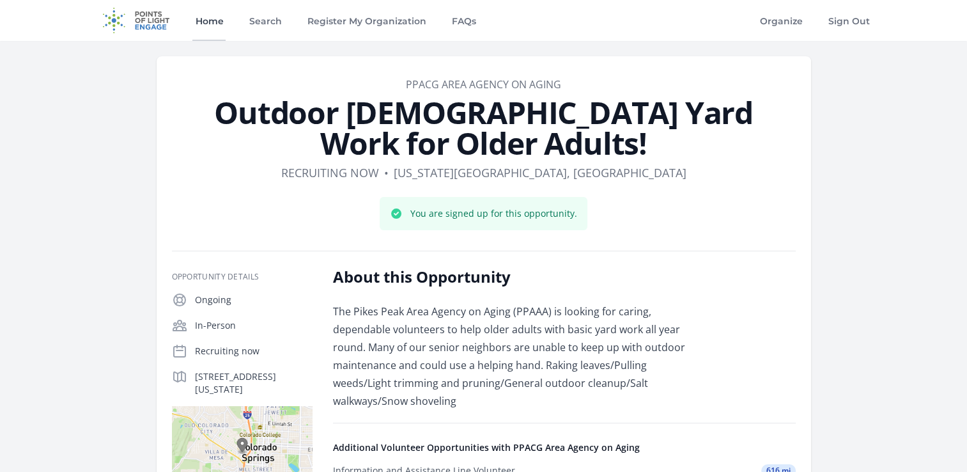
click at [206, 20] on link "Home" at bounding box center [208, 20] width 33 height 41
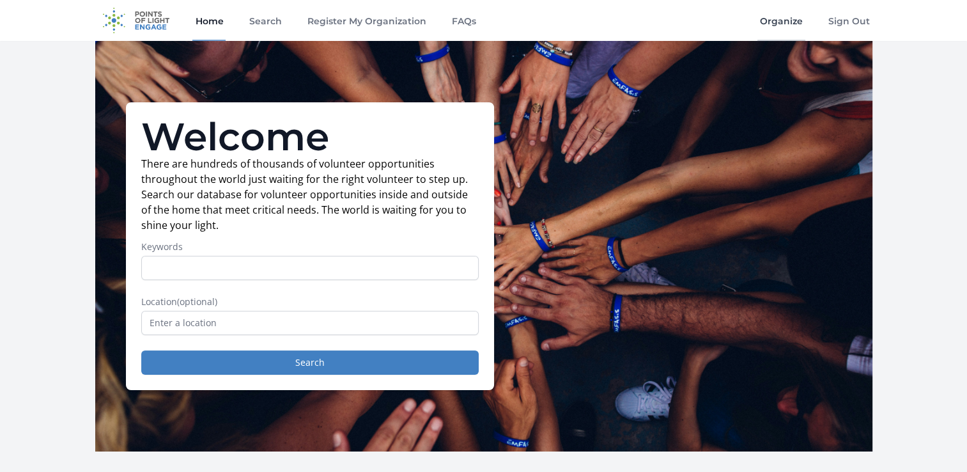
click at [773, 22] on link "Organize" at bounding box center [781, 20] width 48 height 41
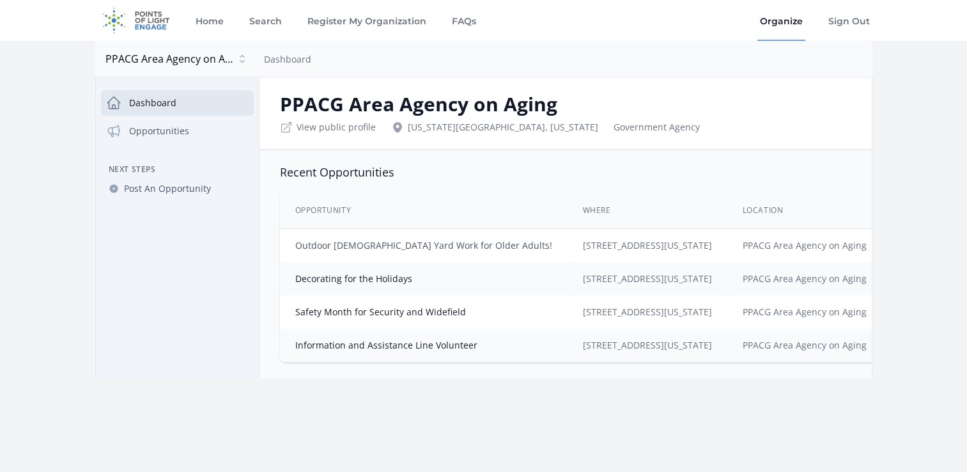
click at [350, 247] on link "Outdoor [DEMOGRAPHIC_DATA] Yard Work for Older Adults!" at bounding box center [423, 245] width 257 height 12
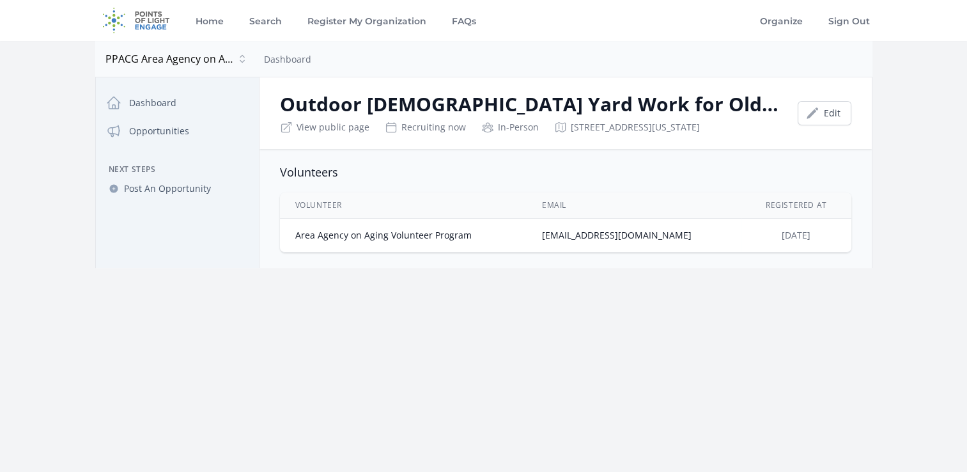
click at [487, 240] on td "Area Agency on Aging Volunteer Program" at bounding box center [403, 236] width 247 height 34
click at [322, 121] on link "View public page" at bounding box center [333, 127] width 73 height 13
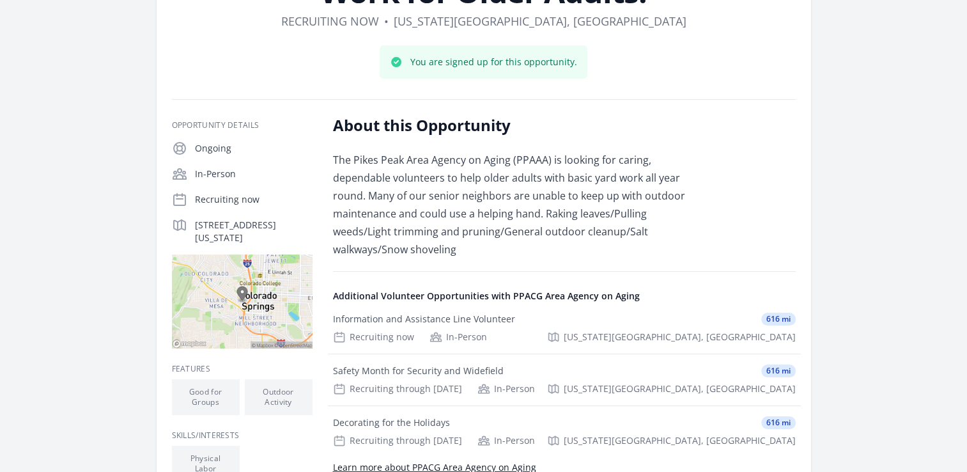
scroll to position [192, 0]
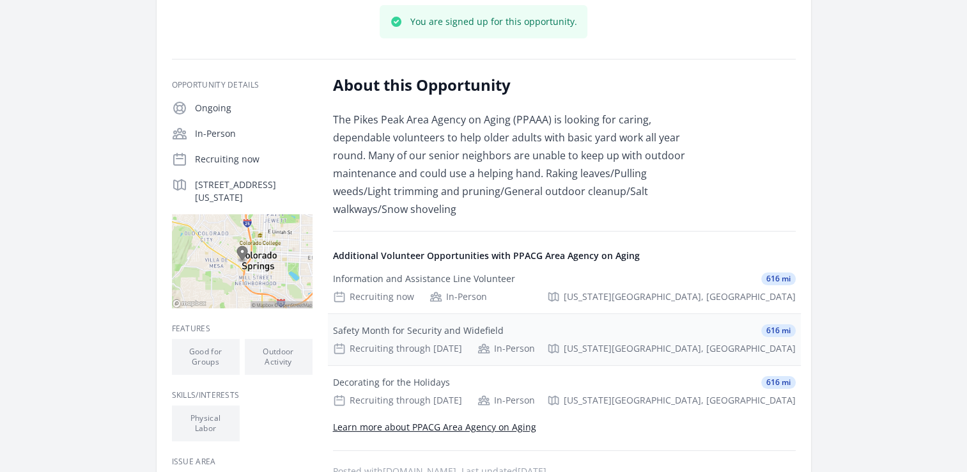
click at [450, 320] on div "Safety Month for Security and Widefield 616 mi Recruiting through [DATE] In-Per…" at bounding box center [564, 339] width 473 height 51
